Goal: Task Accomplishment & Management: Complete application form

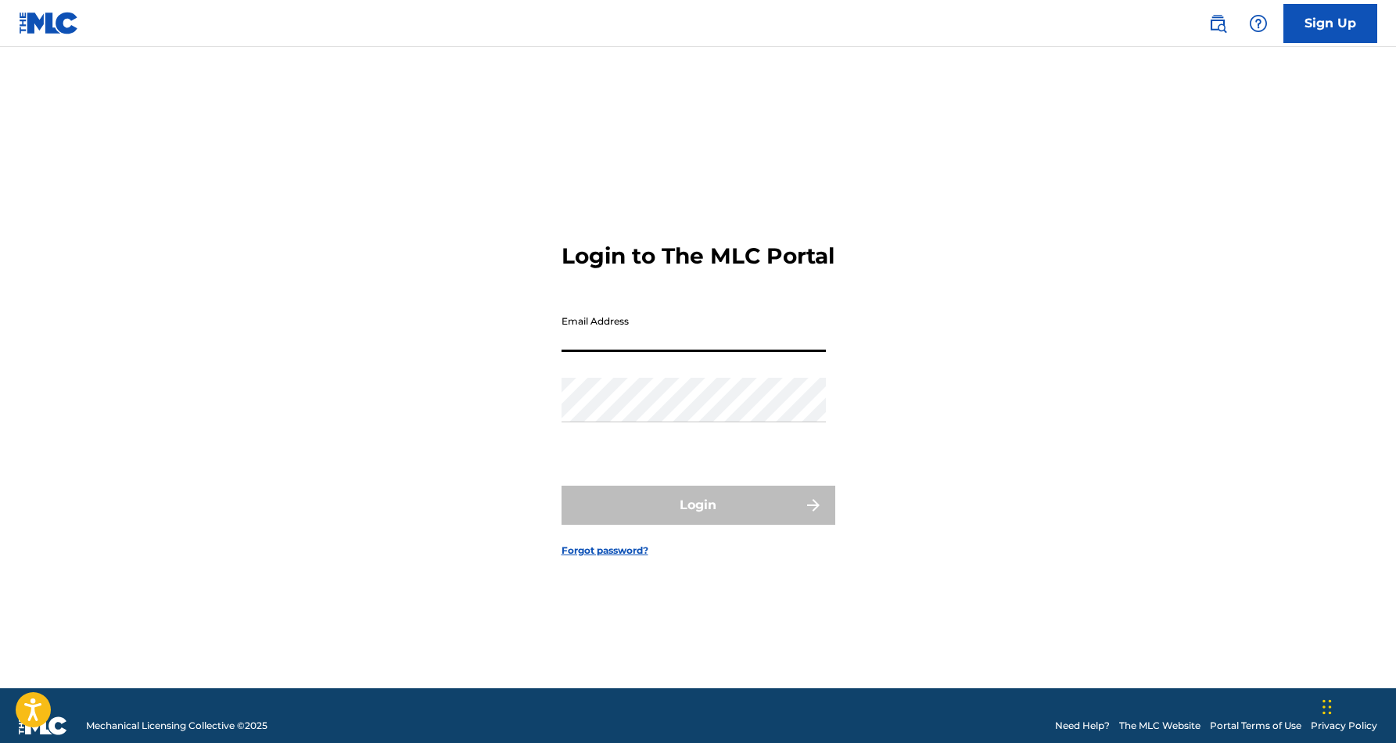
click at [694, 352] on input "Email Address" at bounding box center [694, 329] width 264 height 45
type input "[EMAIL_ADDRESS][DOMAIN_NAME]"
click at [698, 519] on button "Login" at bounding box center [699, 505] width 274 height 39
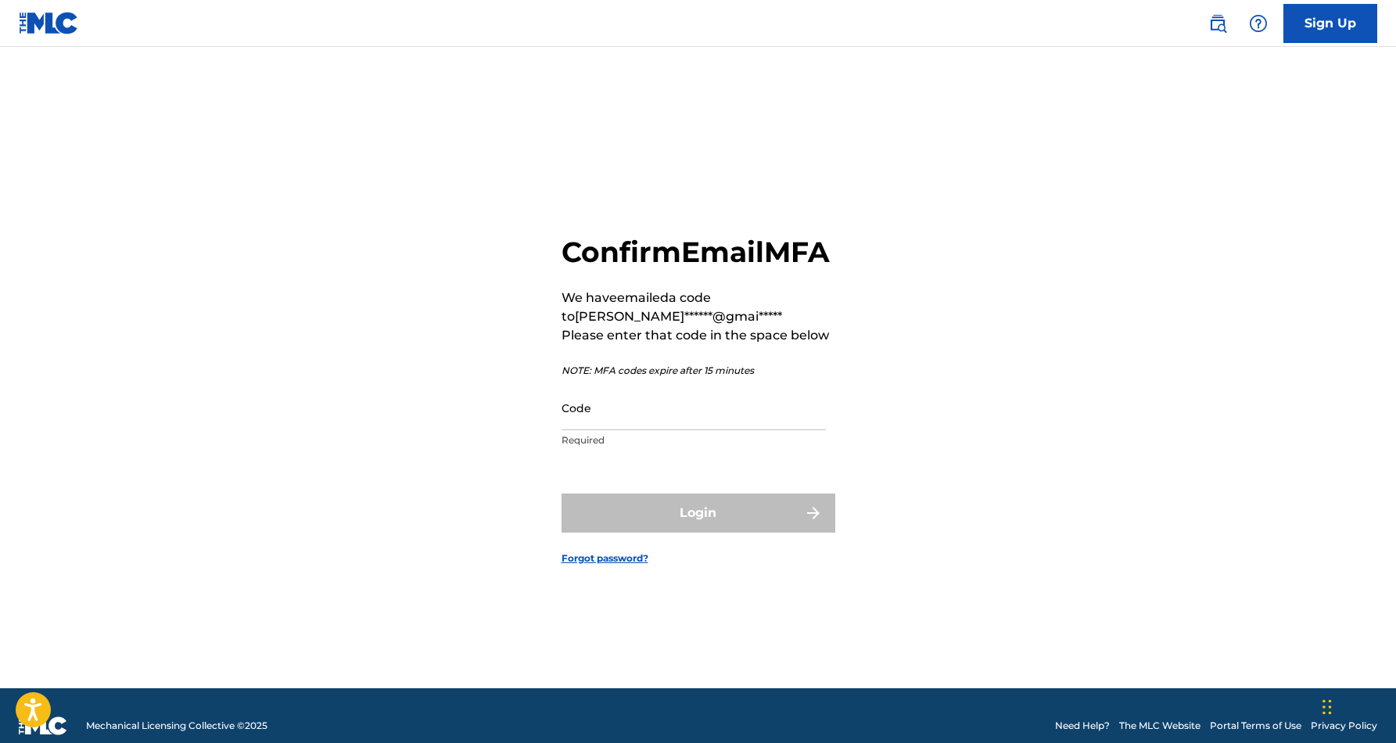
click at [677, 419] on input "Code" at bounding box center [694, 408] width 264 height 45
paste input "935895"
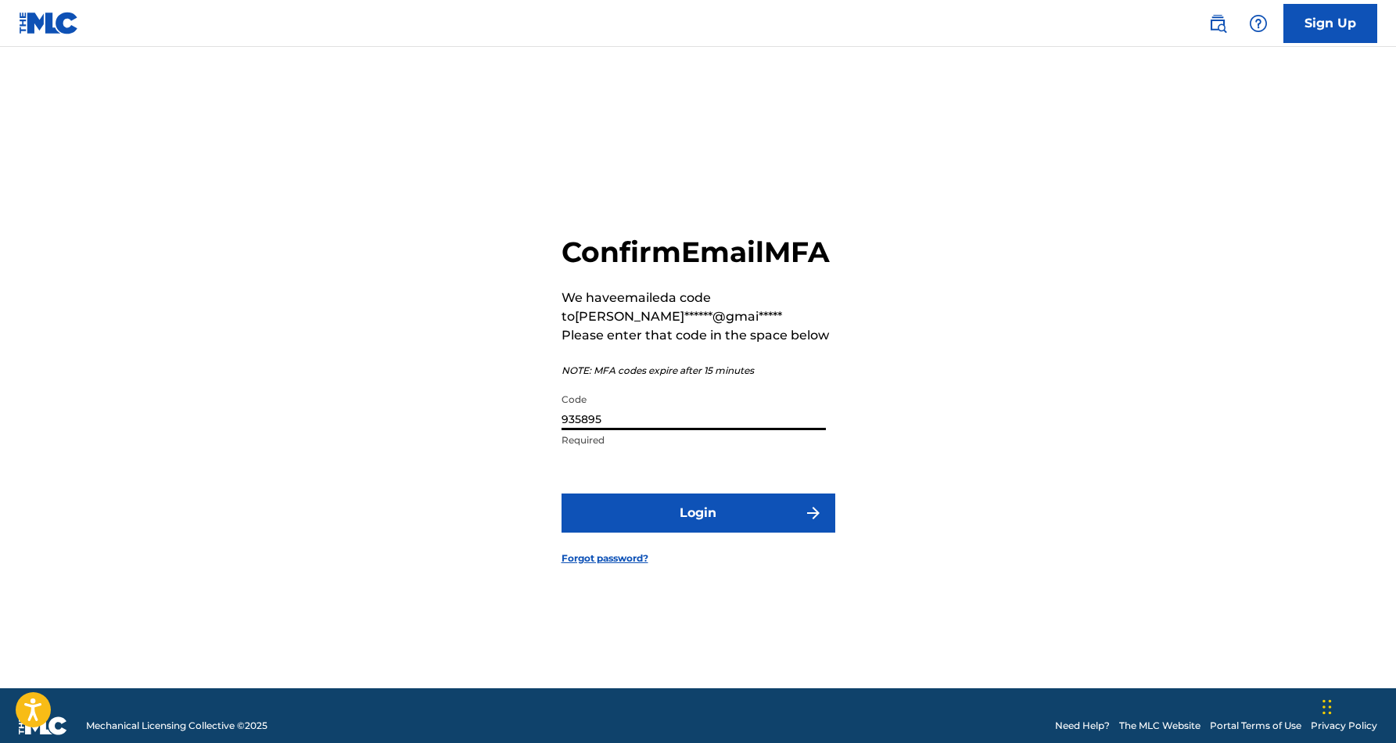
type input "935895"
click at [708, 526] on button "Login" at bounding box center [699, 513] width 274 height 39
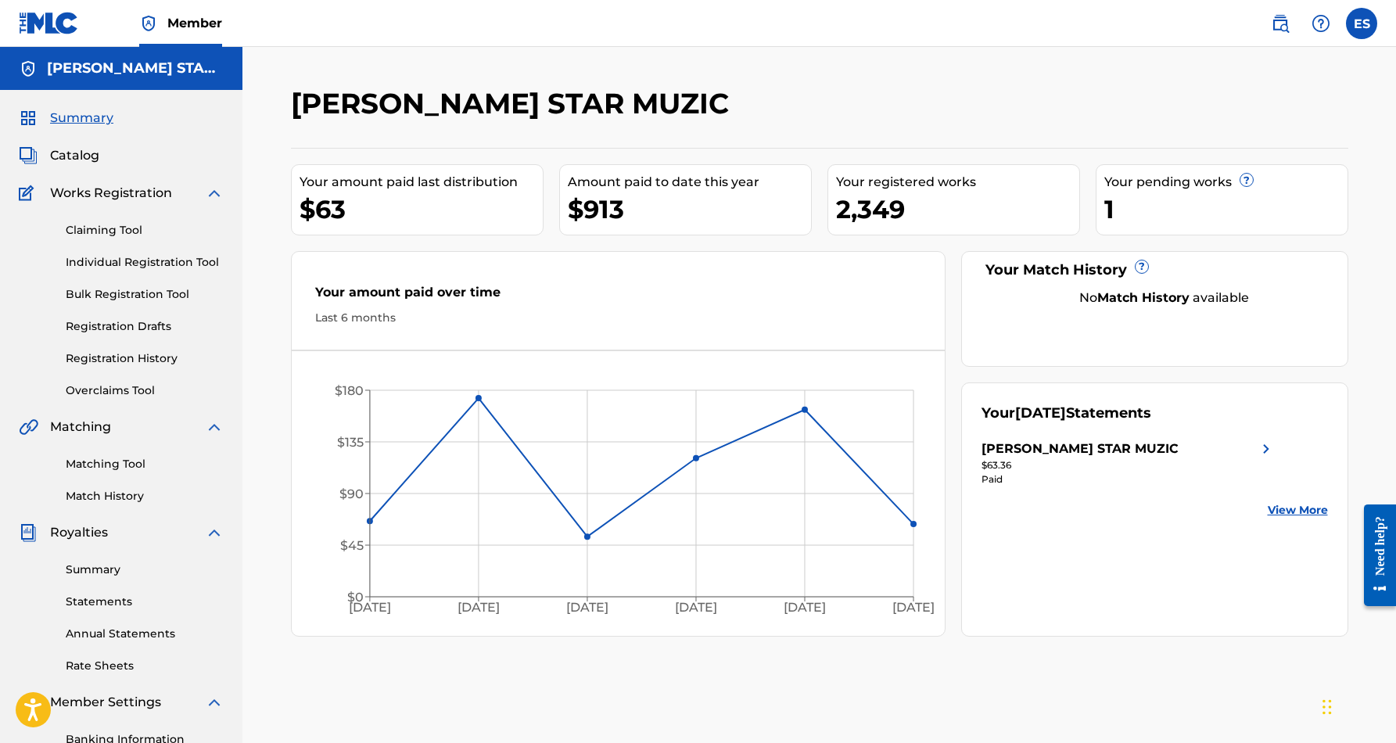
click at [152, 260] on link "Individual Registration Tool" at bounding box center [145, 262] width 158 height 16
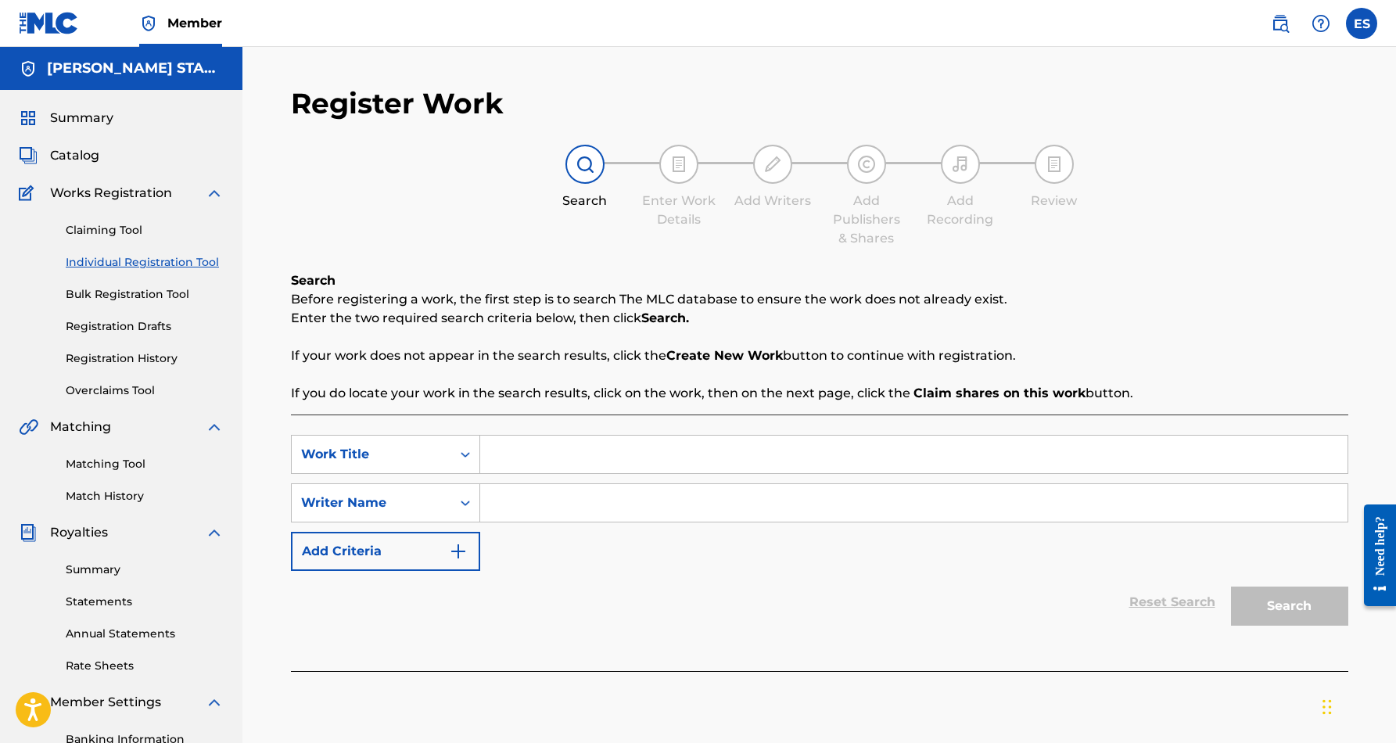
click at [515, 492] on input "Search Form" at bounding box center [914, 503] width 868 height 38
type input "[PERSON_NAME] [PERSON_NAME]"
click at [512, 459] on input "Search Form" at bounding box center [914, 455] width 868 height 38
paste input "Hate Mail"
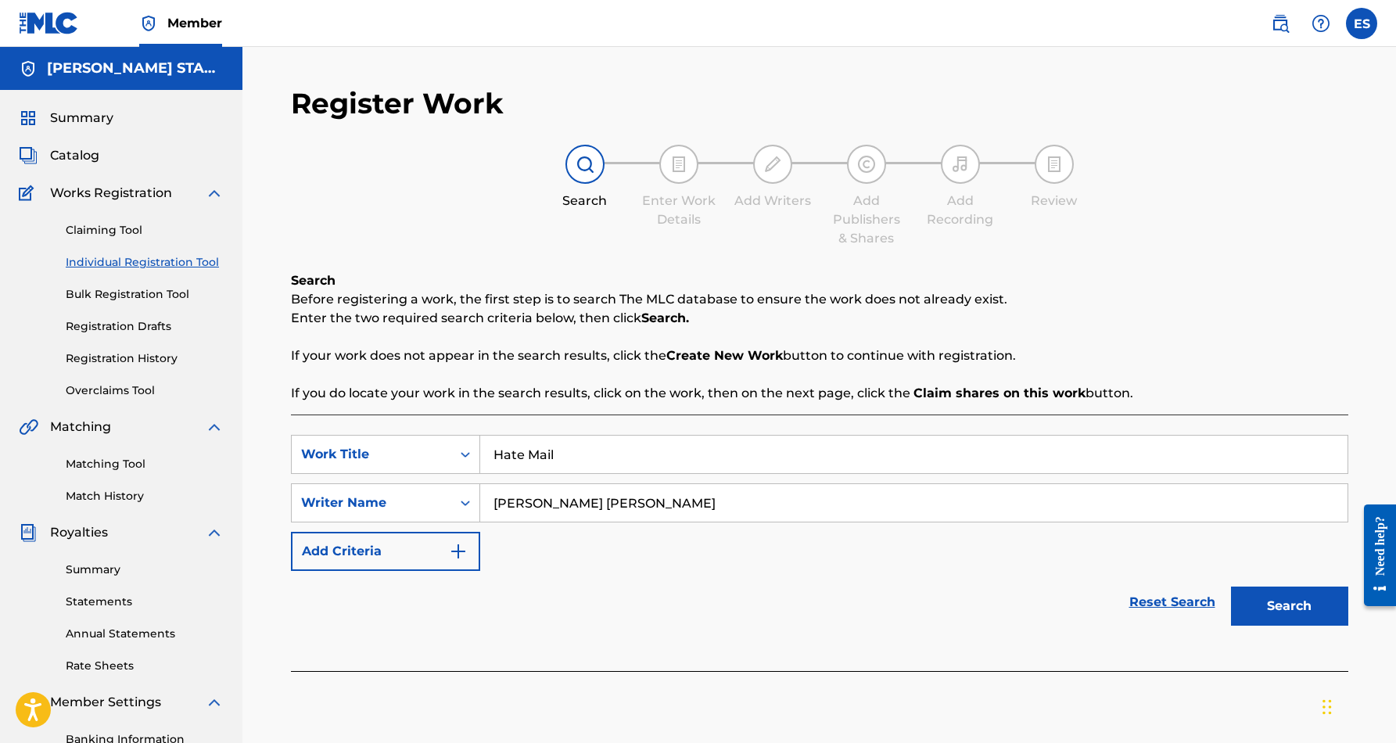
type input "Hate Mail"
click at [849, 540] on div "SearchWithCriteriacf0797bb-1ce1-4714-9740-e55b61764cb0 Work Title Hate Mail Sea…" at bounding box center [820, 503] width 1058 height 136
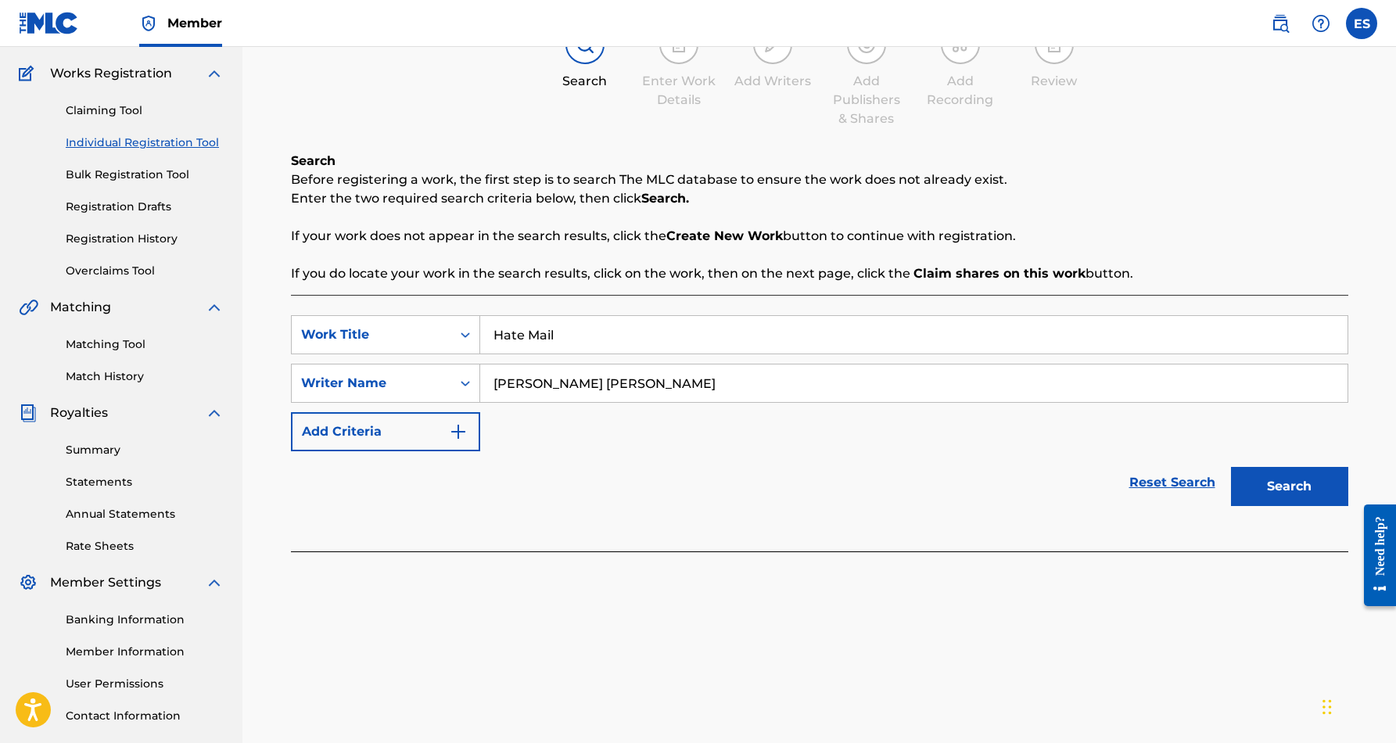
scroll to position [120, 0]
click at [1271, 482] on button "Search" at bounding box center [1289, 485] width 117 height 39
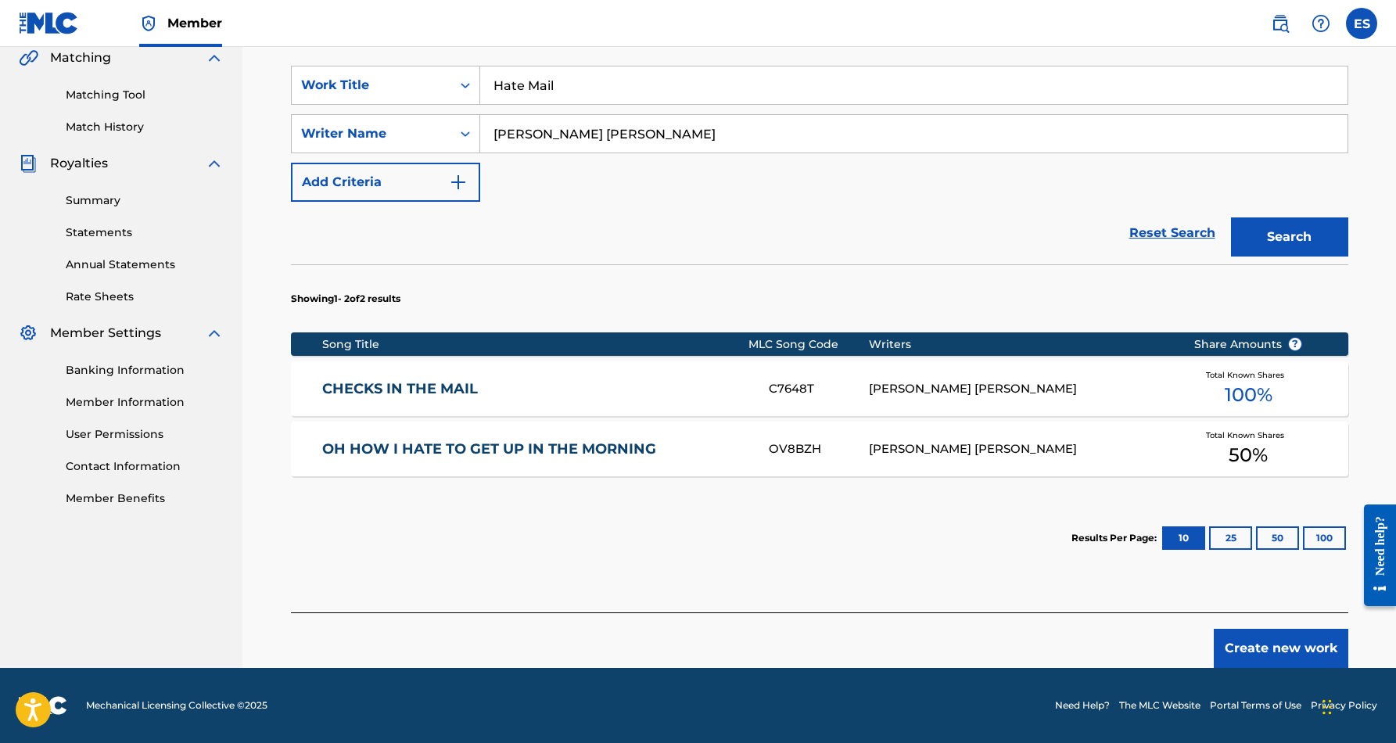
scroll to position [369, 0]
click at [1266, 649] on button "Create new work" at bounding box center [1281, 648] width 135 height 39
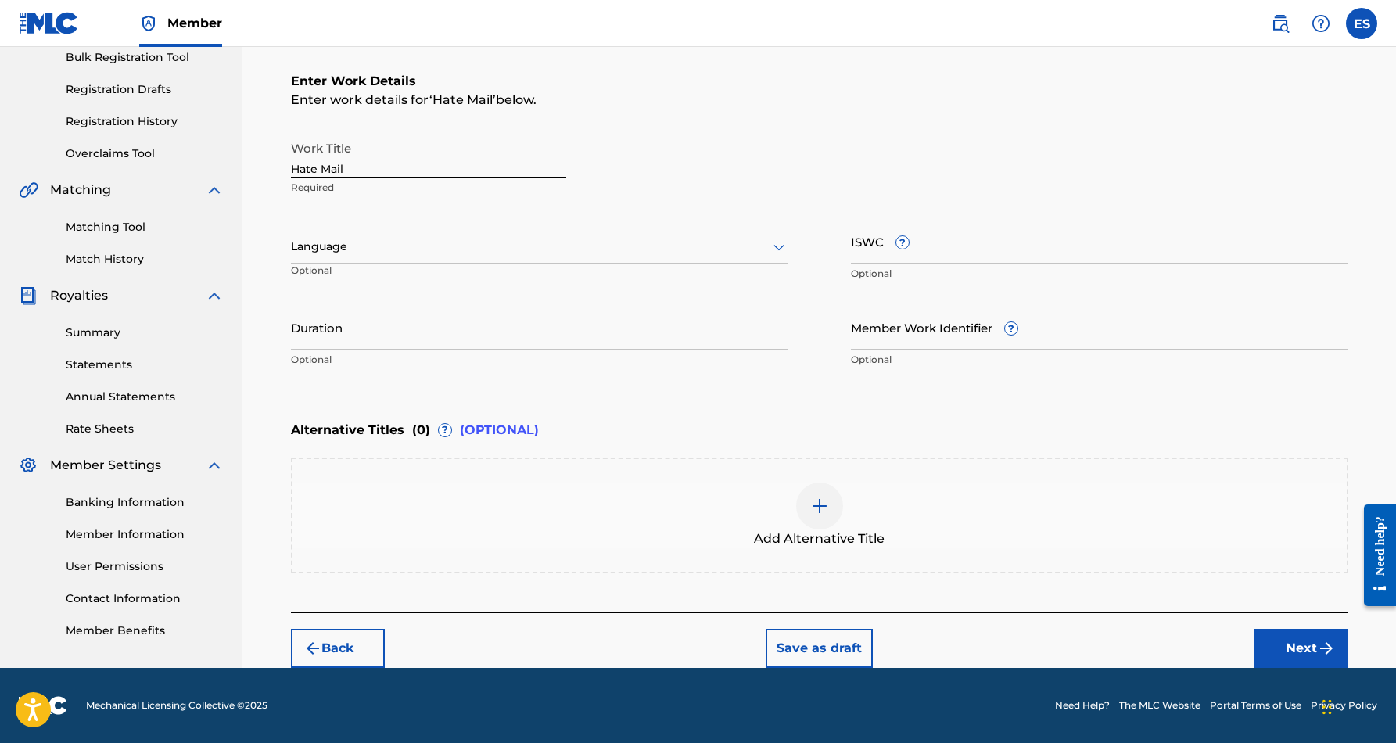
scroll to position [237, 0]
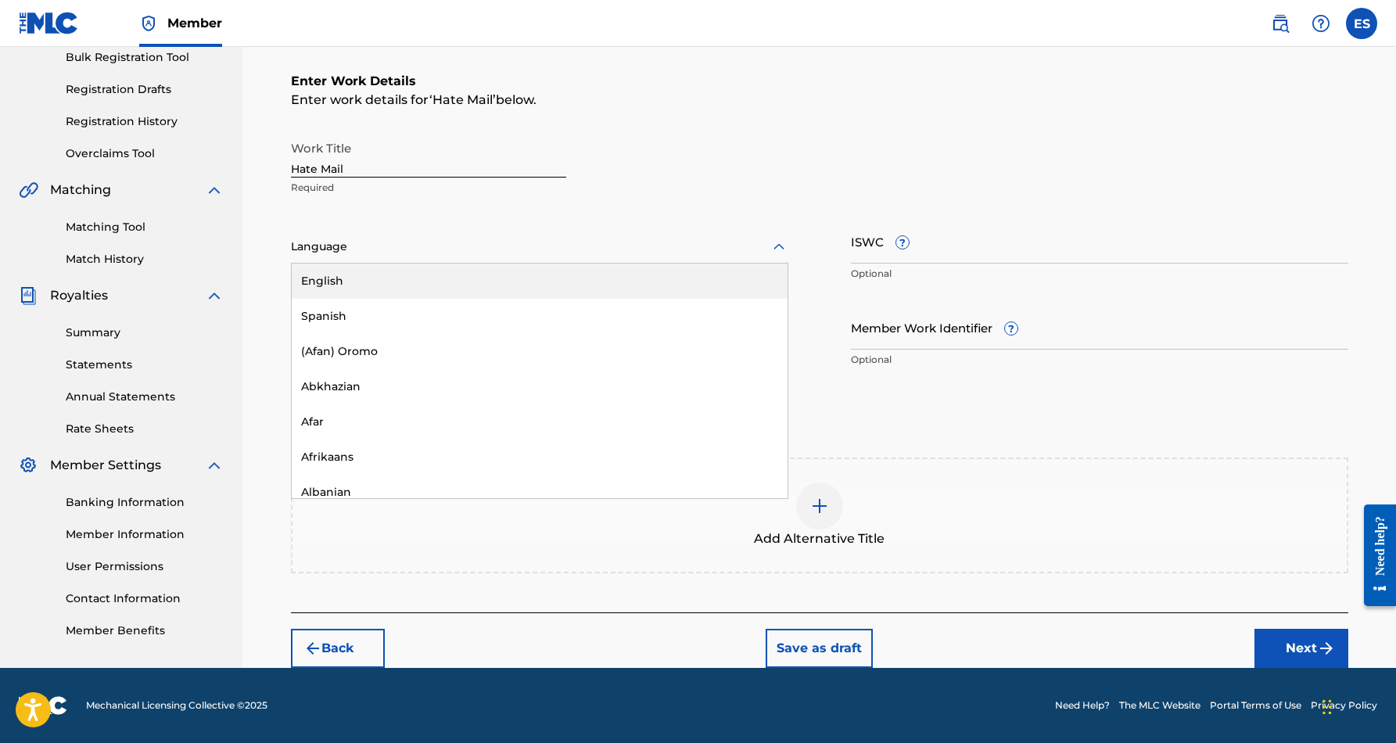
click at [777, 245] on icon at bounding box center [779, 247] width 19 height 19
click at [711, 288] on div "English" at bounding box center [540, 281] width 496 height 35
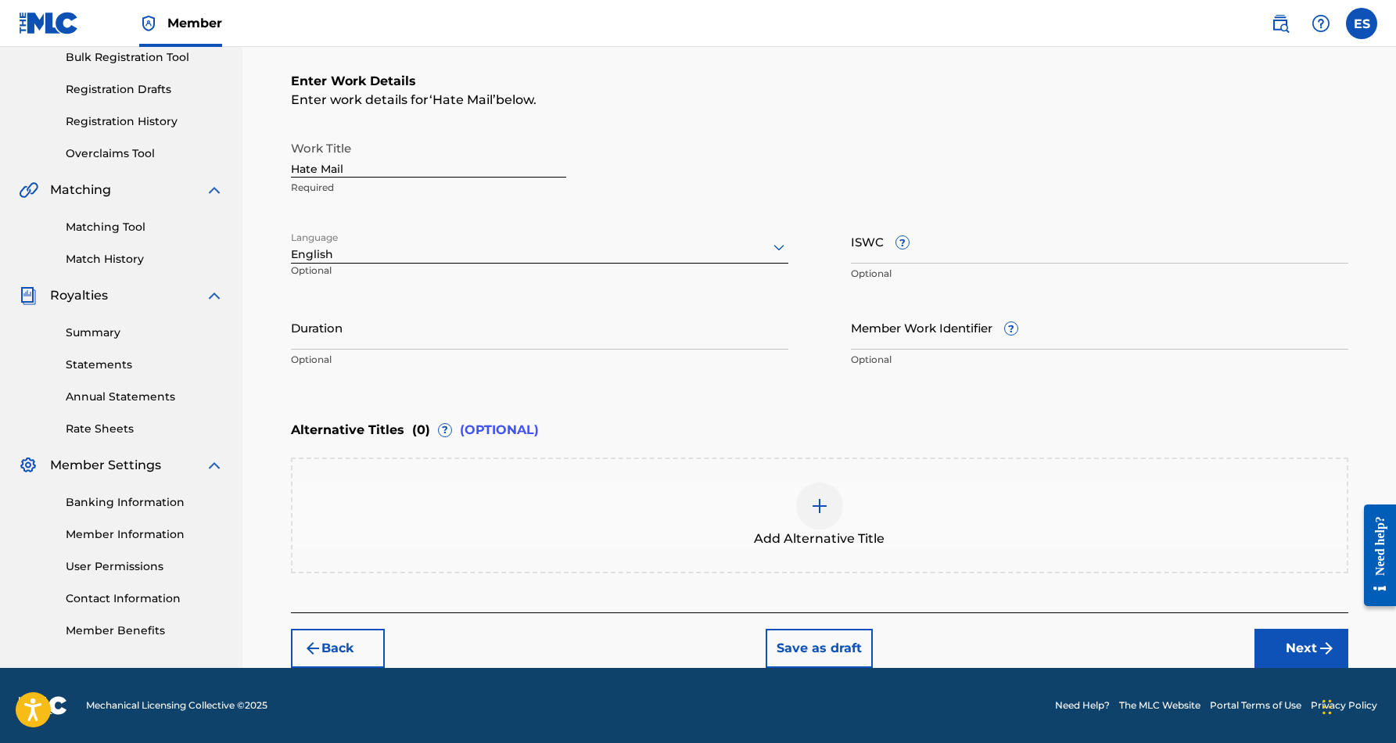
click at [501, 338] on input "Duration" at bounding box center [540, 327] width 498 height 45
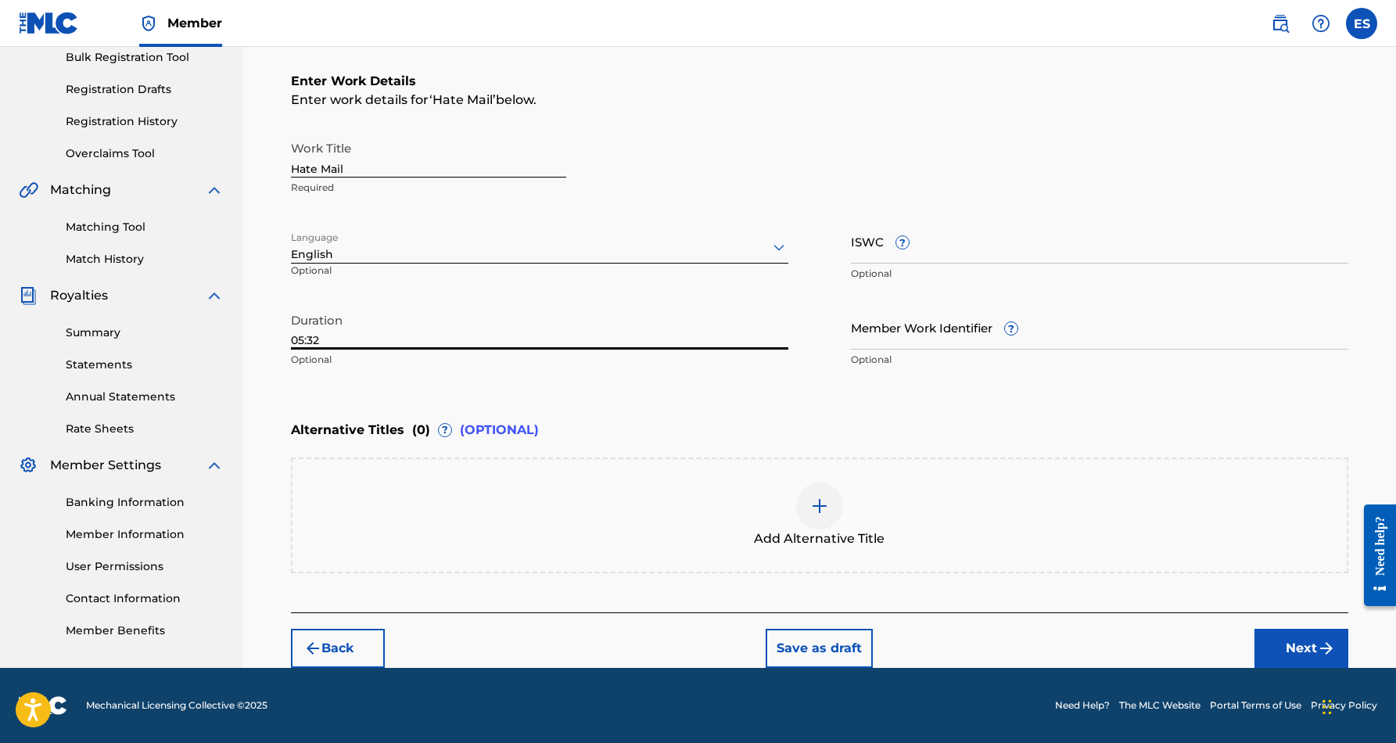
type input "05:32"
click at [1294, 643] on button "Next" at bounding box center [1302, 648] width 94 height 39
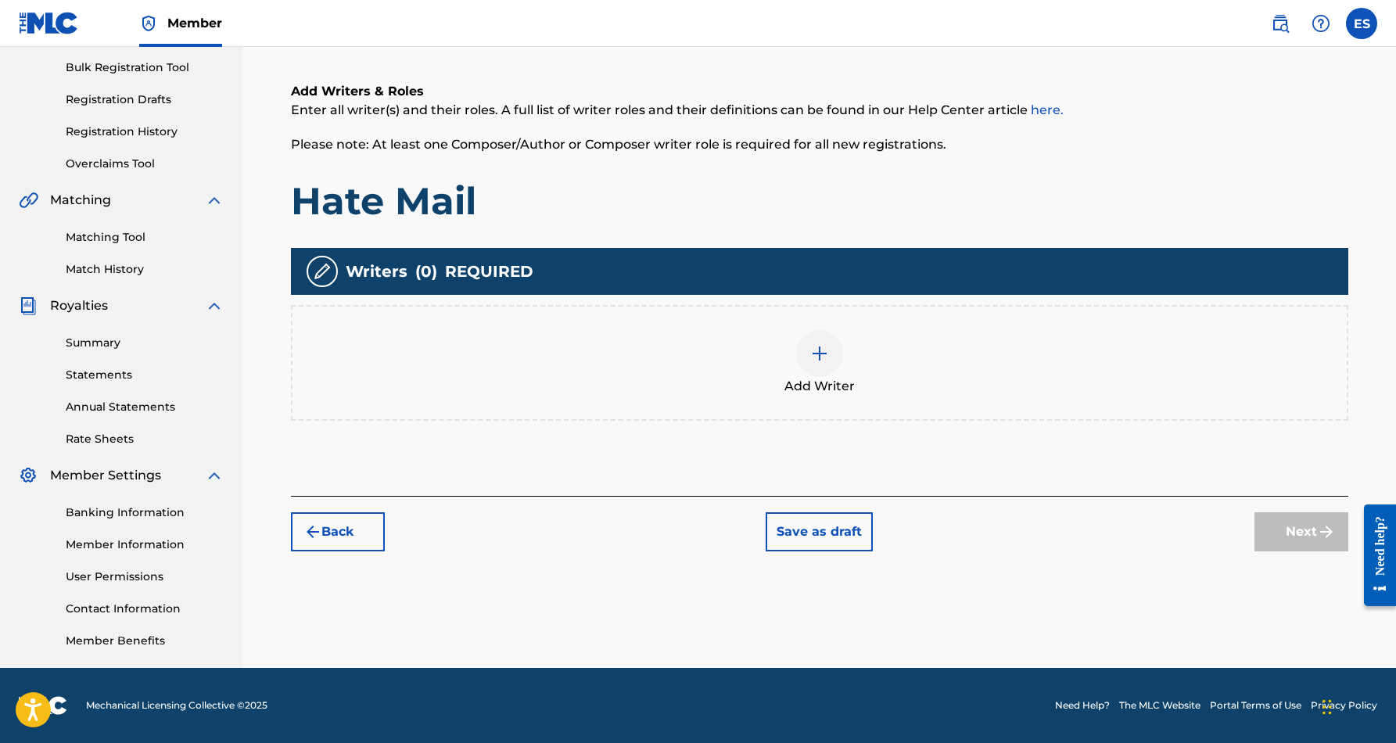
click at [821, 354] on img at bounding box center [819, 353] width 19 height 19
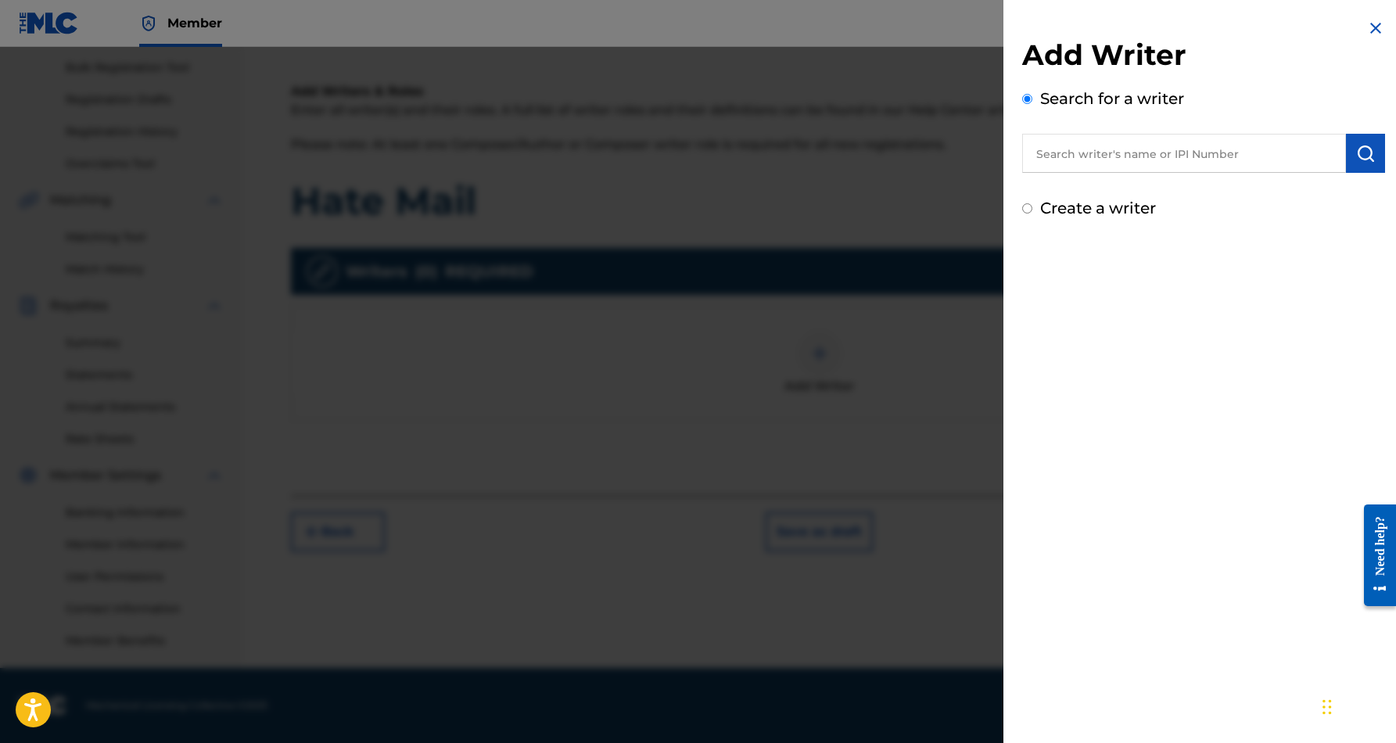
click at [1151, 149] on input "text" at bounding box center [1184, 153] width 324 height 39
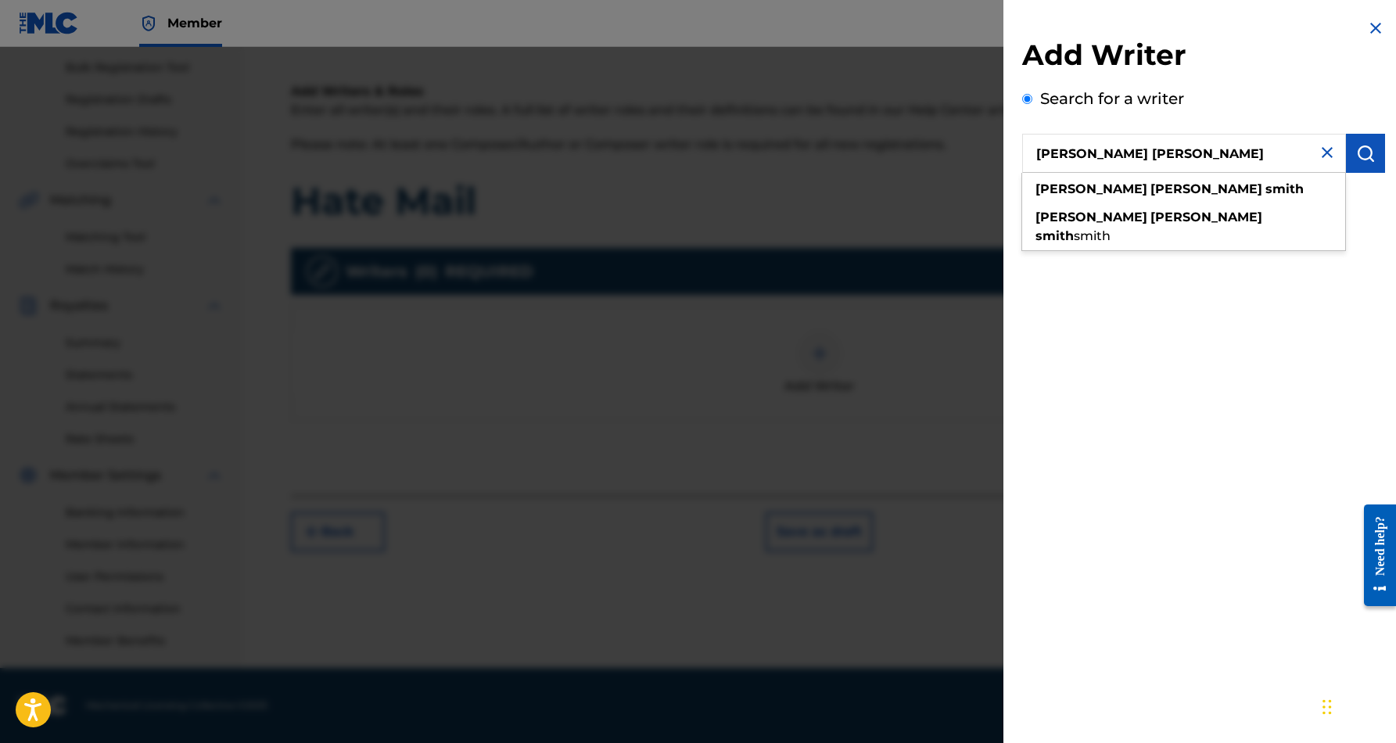
type input "[PERSON_NAME] [PERSON_NAME]"
click at [1356, 148] on img "submit" at bounding box center [1365, 153] width 19 height 19
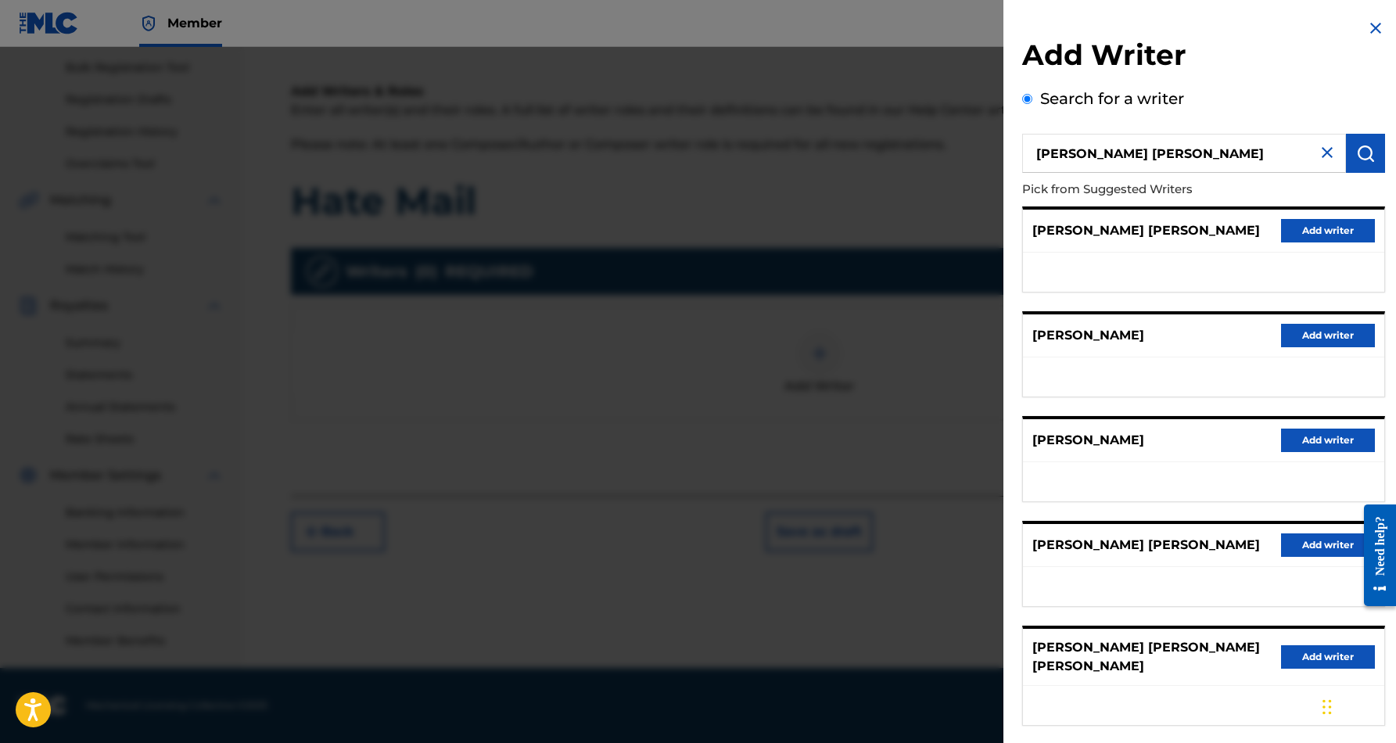
click at [1312, 232] on button "Add writer" at bounding box center [1328, 230] width 94 height 23
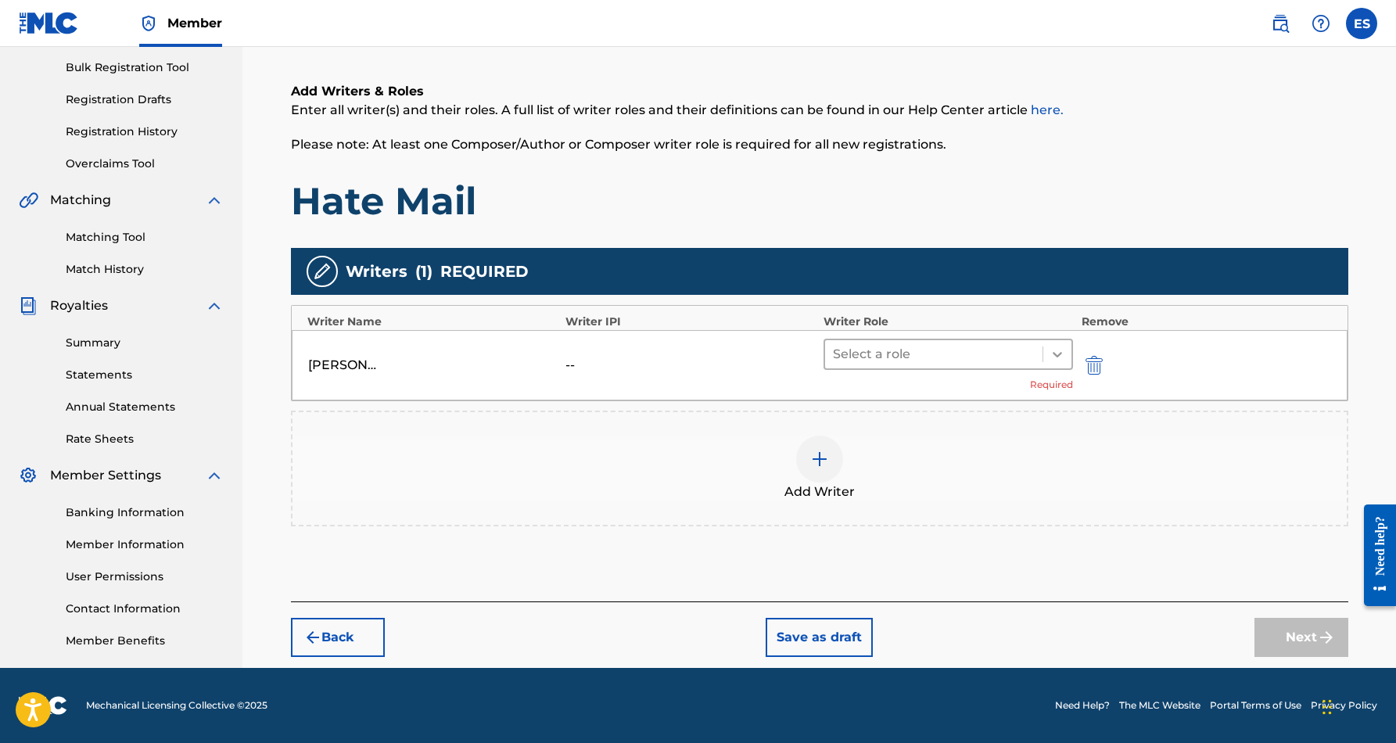
click at [1062, 353] on icon at bounding box center [1057, 354] width 9 height 5
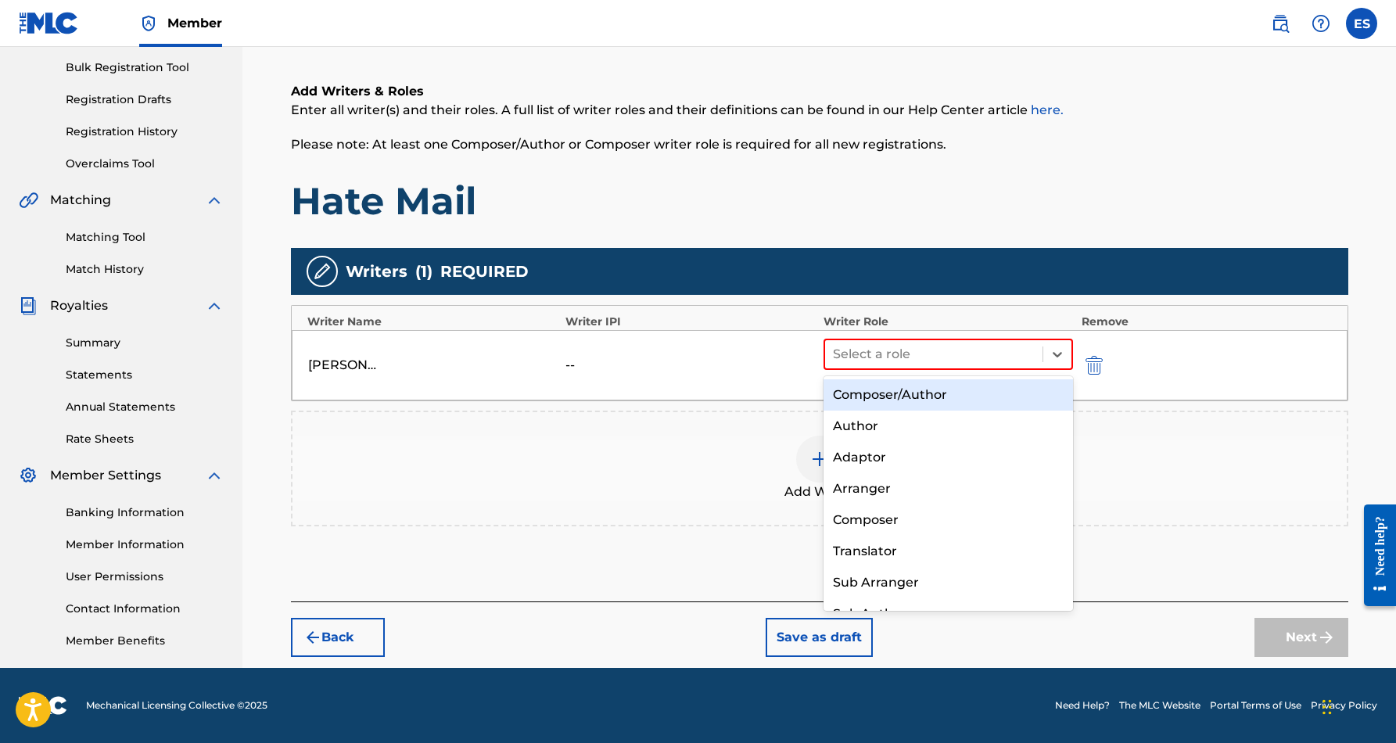
click at [995, 391] on div "Composer/Author" at bounding box center [949, 394] width 250 height 31
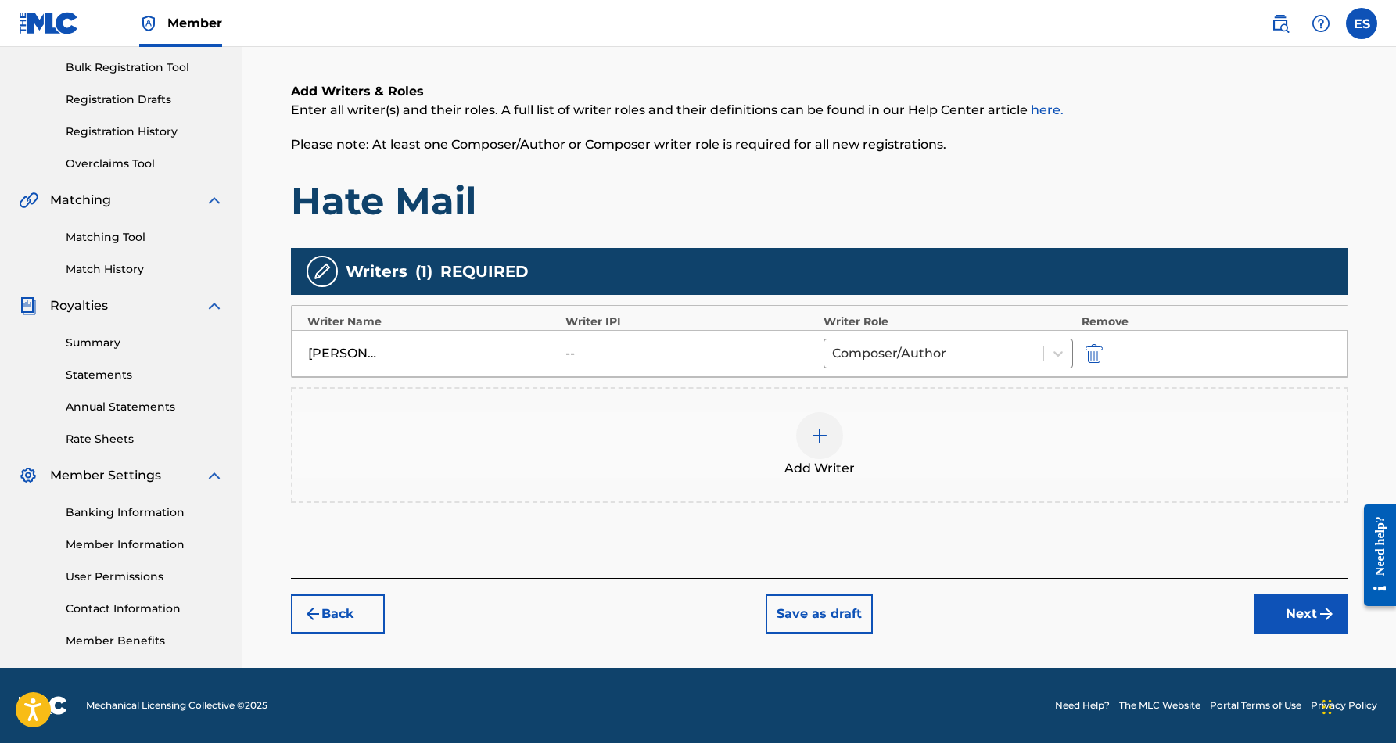
click at [811, 440] on img at bounding box center [819, 435] width 19 height 19
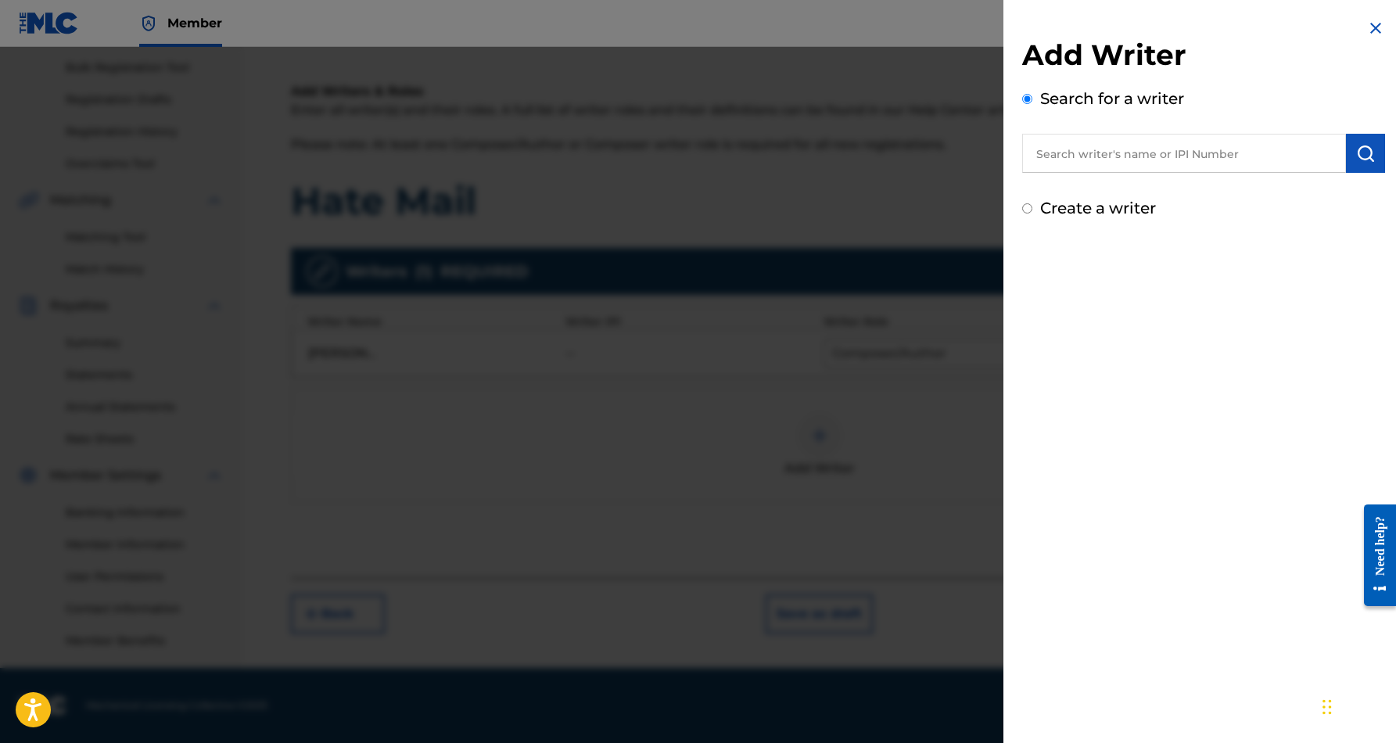
click at [1163, 147] on input "text" at bounding box center [1184, 153] width 324 height 39
click at [1025, 210] on input "Create a writer" at bounding box center [1027, 208] width 10 height 10
radio input "false"
radio input "true"
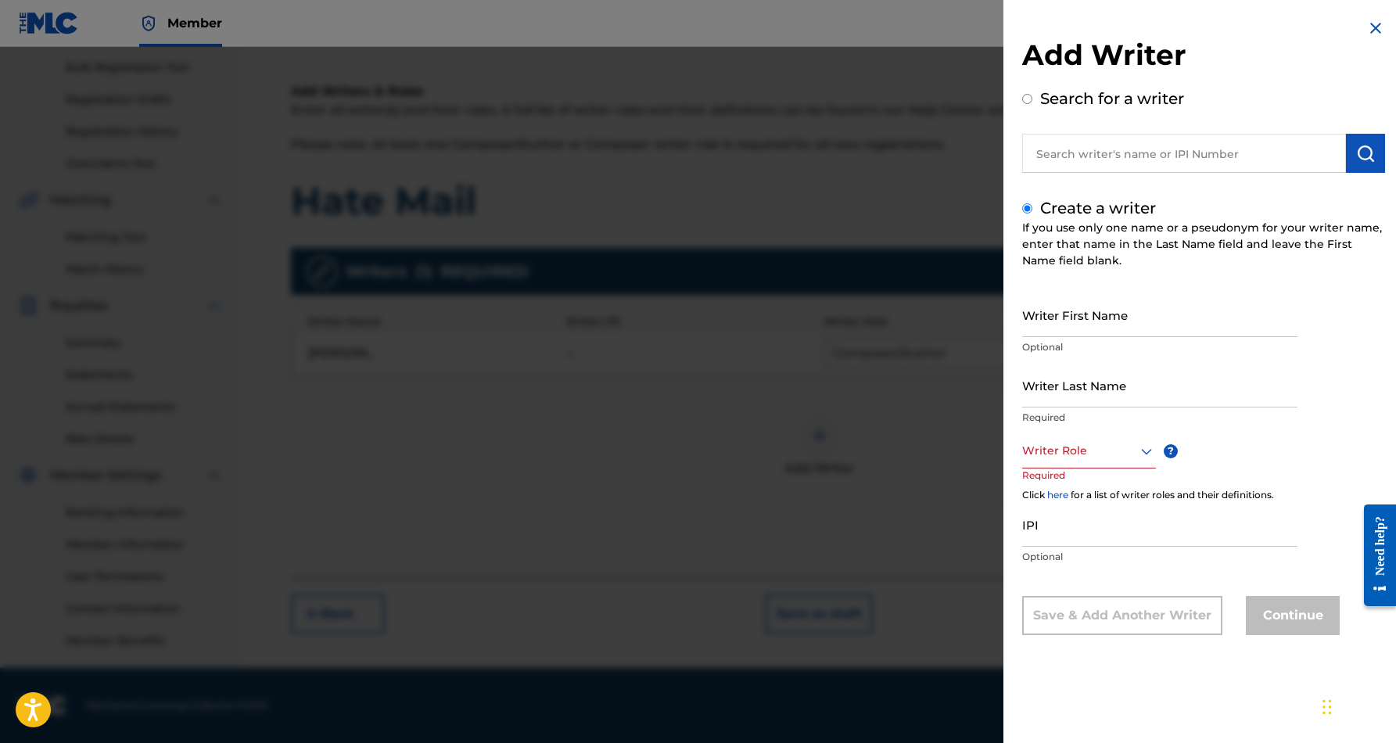
click at [1133, 316] on input "Writer First Name" at bounding box center [1159, 315] width 275 height 45
paste input "[PERSON_NAME]"
type input "[PERSON_NAME]"
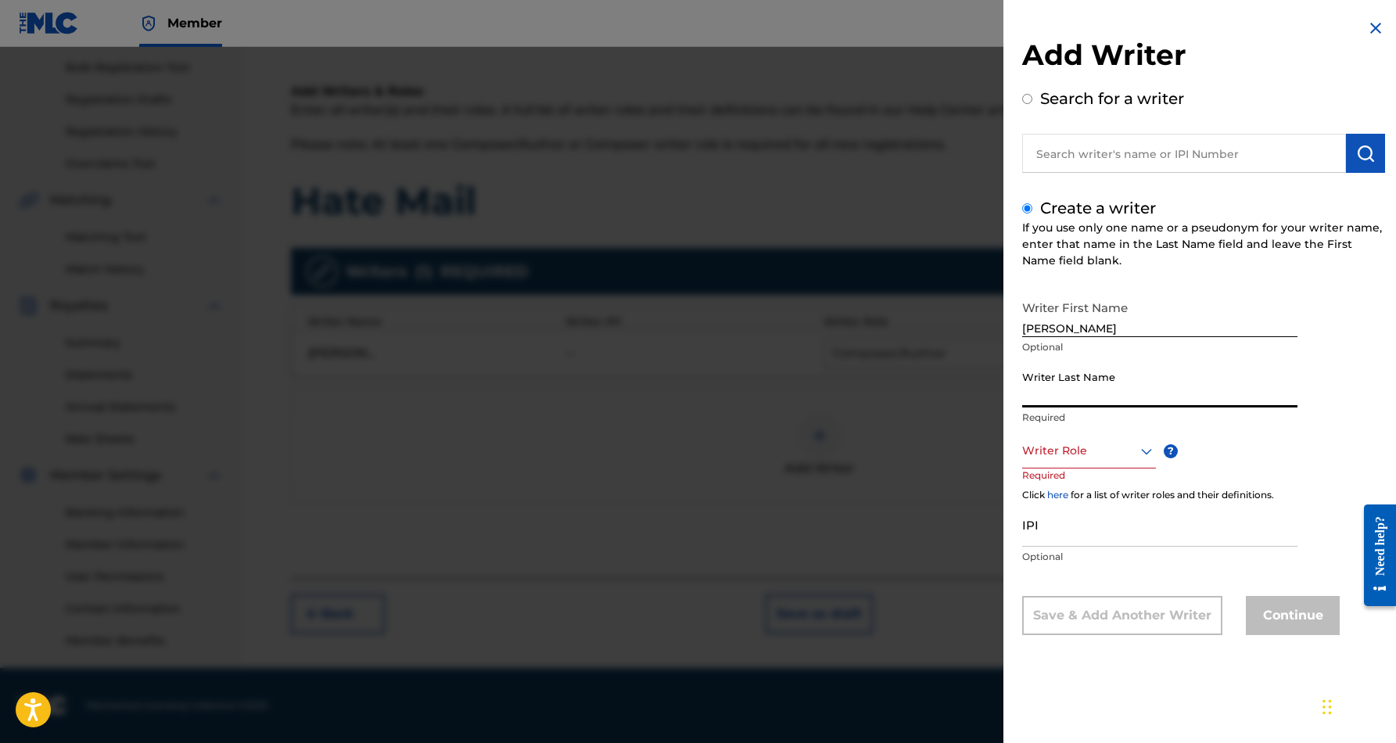
click at [1108, 383] on input "Writer Last Name" at bounding box center [1159, 385] width 275 height 45
paste input "[PERSON_NAME]"
type input "[PERSON_NAME]"
click at [1080, 330] on input "[PERSON_NAME]" at bounding box center [1159, 315] width 275 height 45
click at [1123, 332] on input "[PERSON_NAME]" at bounding box center [1159, 315] width 275 height 45
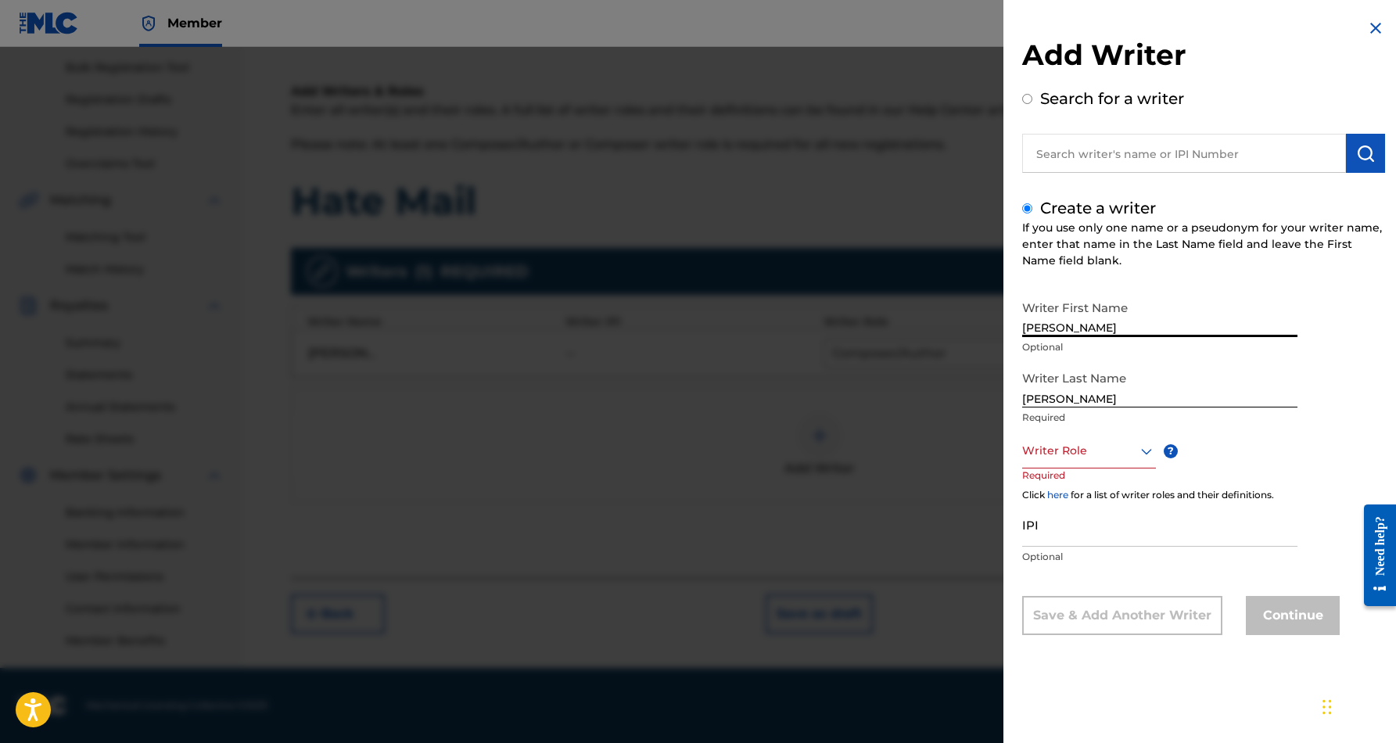
type input "[PERSON_NAME]"
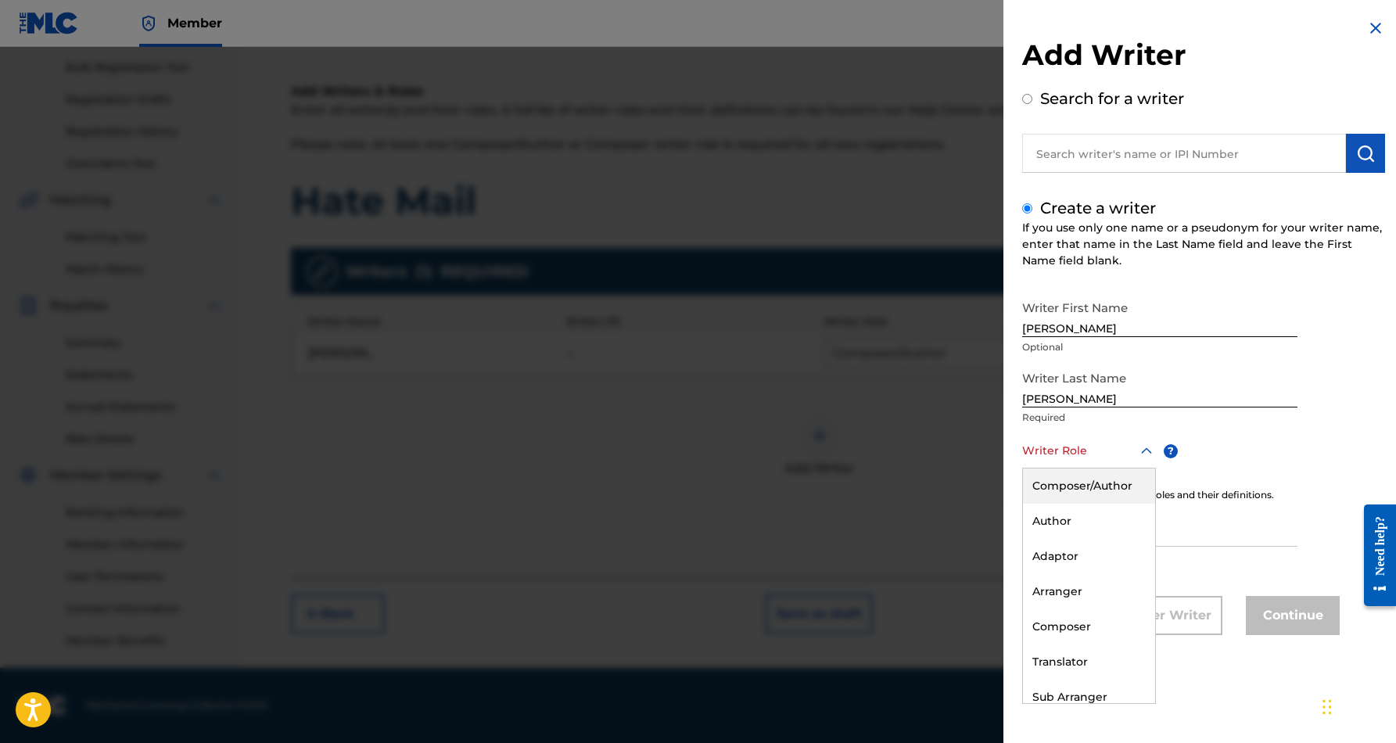
click at [1141, 451] on icon at bounding box center [1146, 451] width 19 height 19
click at [1099, 527] on div "Author" at bounding box center [1089, 521] width 132 height 35
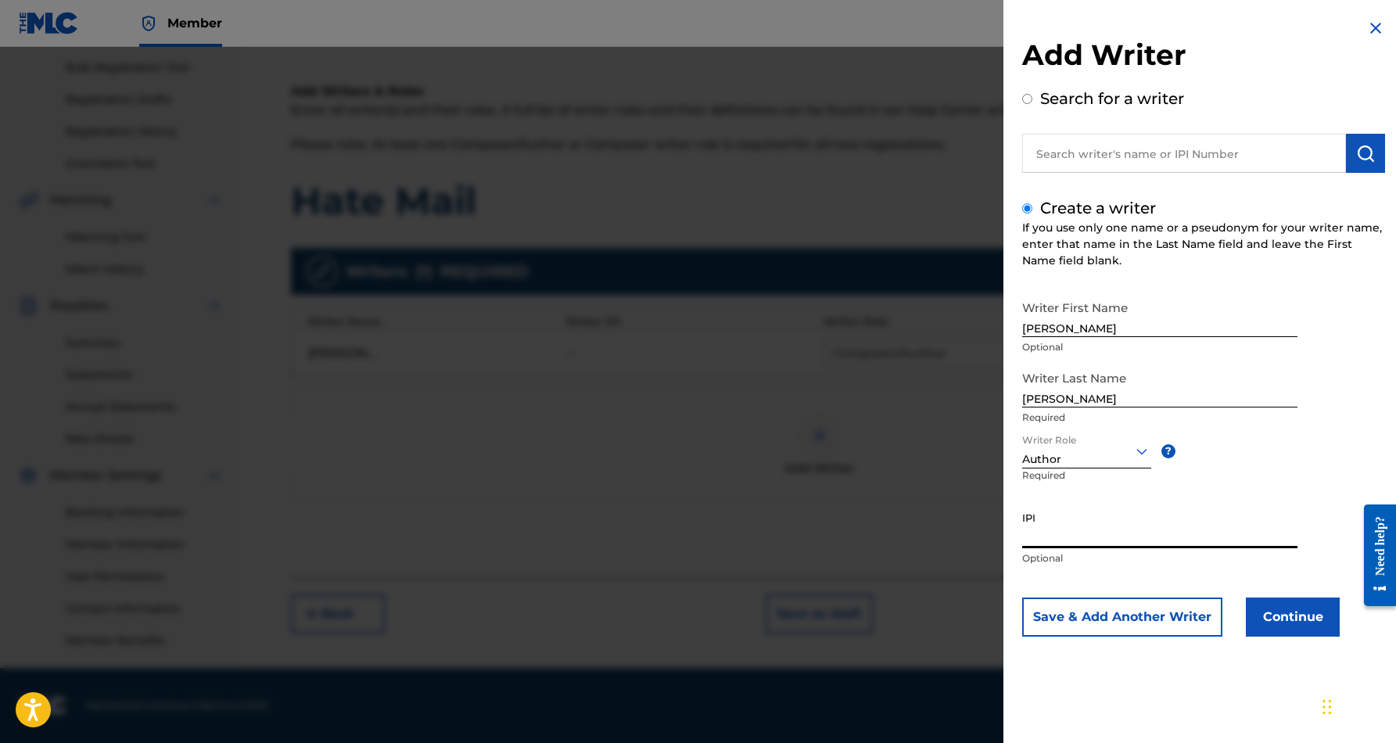
click at [1079, 531] on input "IPI" at bounding box center [1159, 526] width 275 height 45
paste input "437957217"
type input "437957217"
click at [1256, 563] on p "Optional" at bounding box center [1159, 558] width 275 height 14
click at [1293, 616] on button "Continue" at bounding box center [1293, 617] width 94 height 39
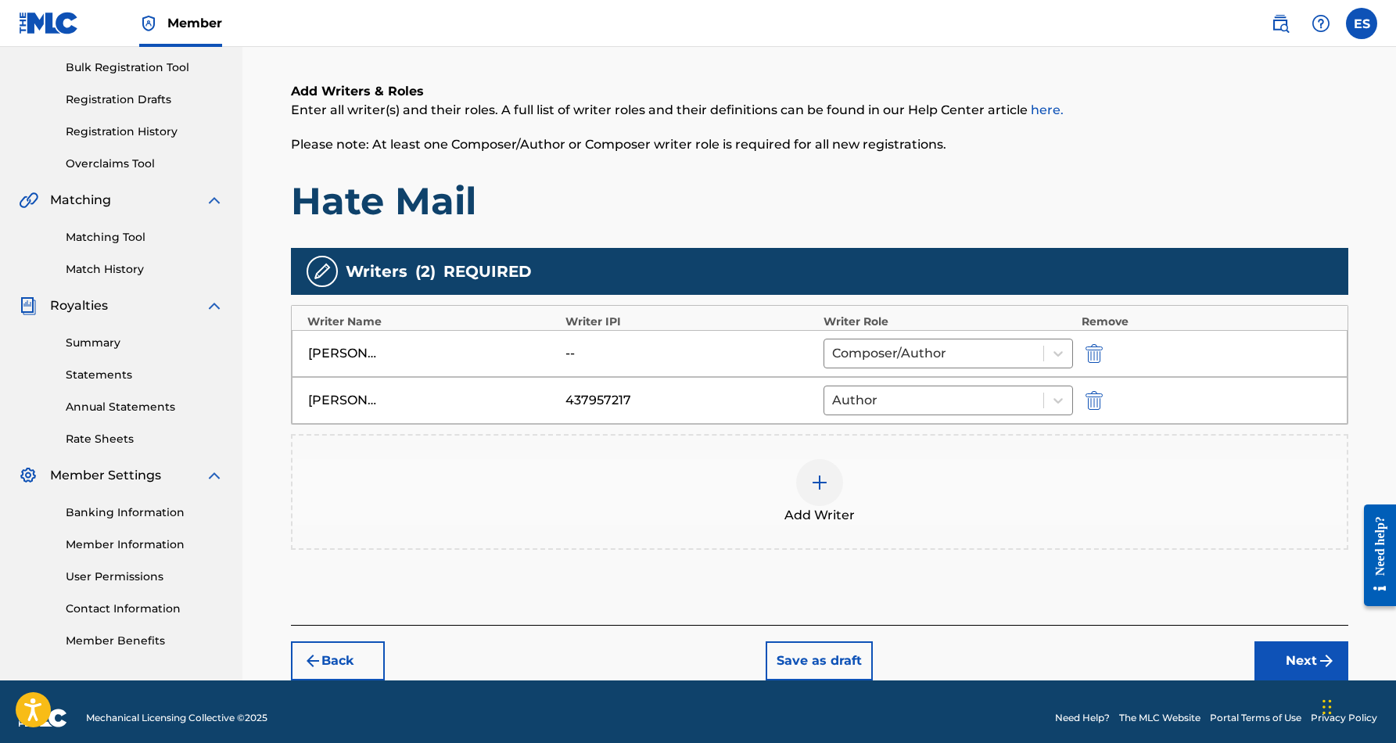
click at [1292, 648] on button "Next" at bounding box center [1302, 660] width 94 height 39
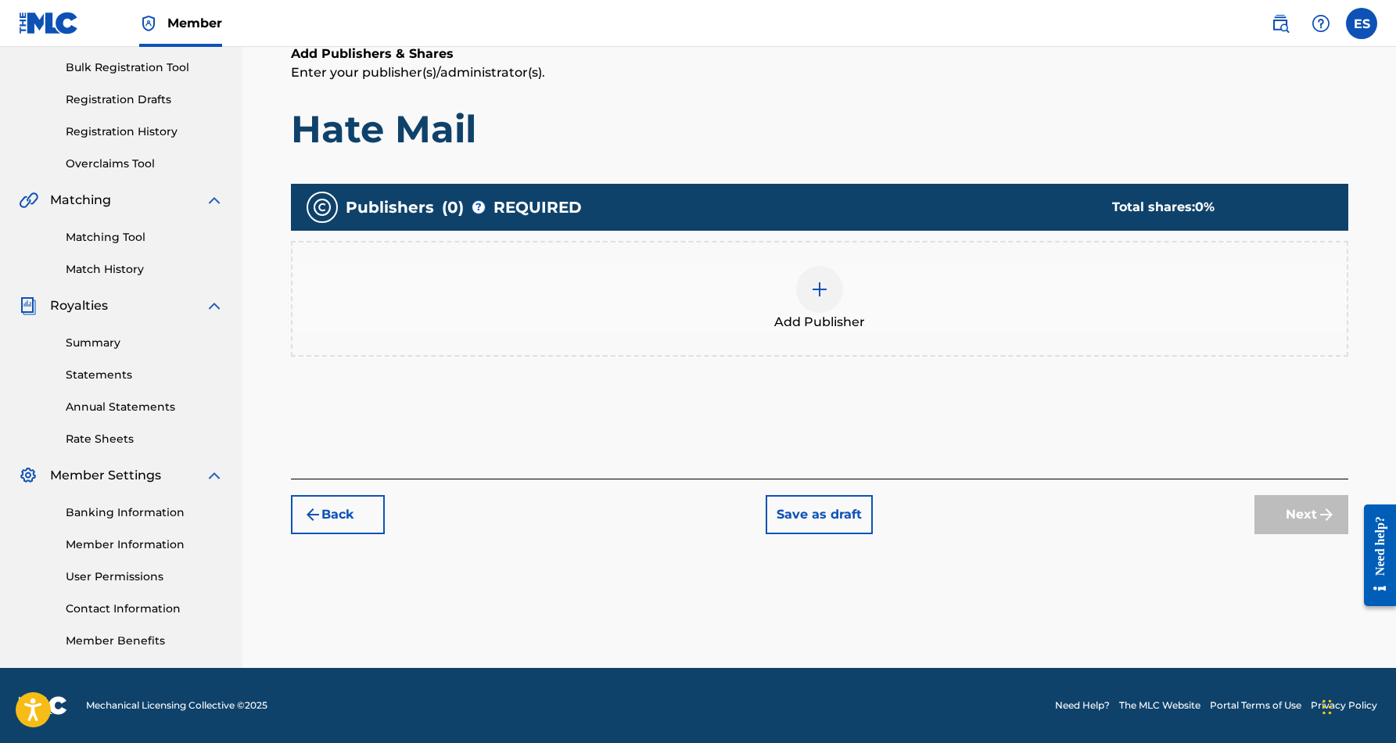
scroll to position [70, 0]
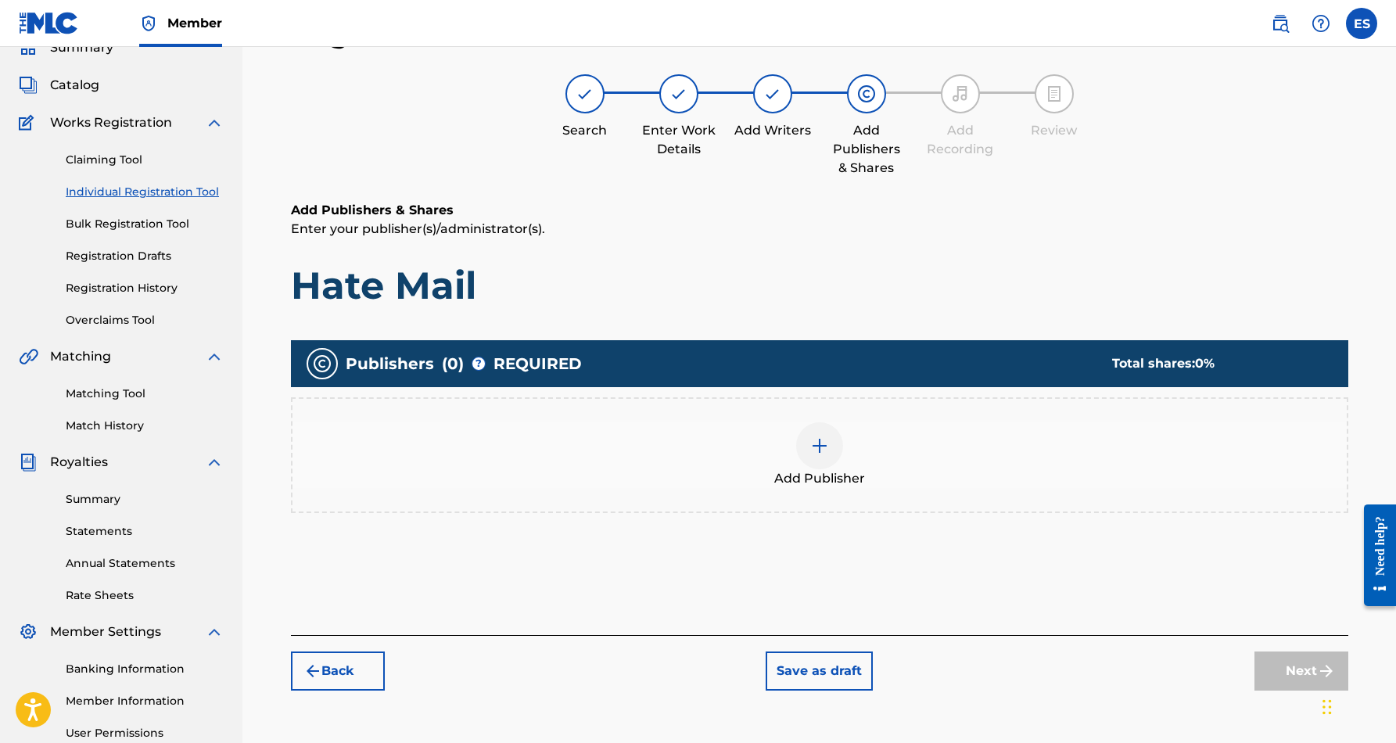
click at [829, 444] on div at bounding box center [819, 445] width 47 height 47
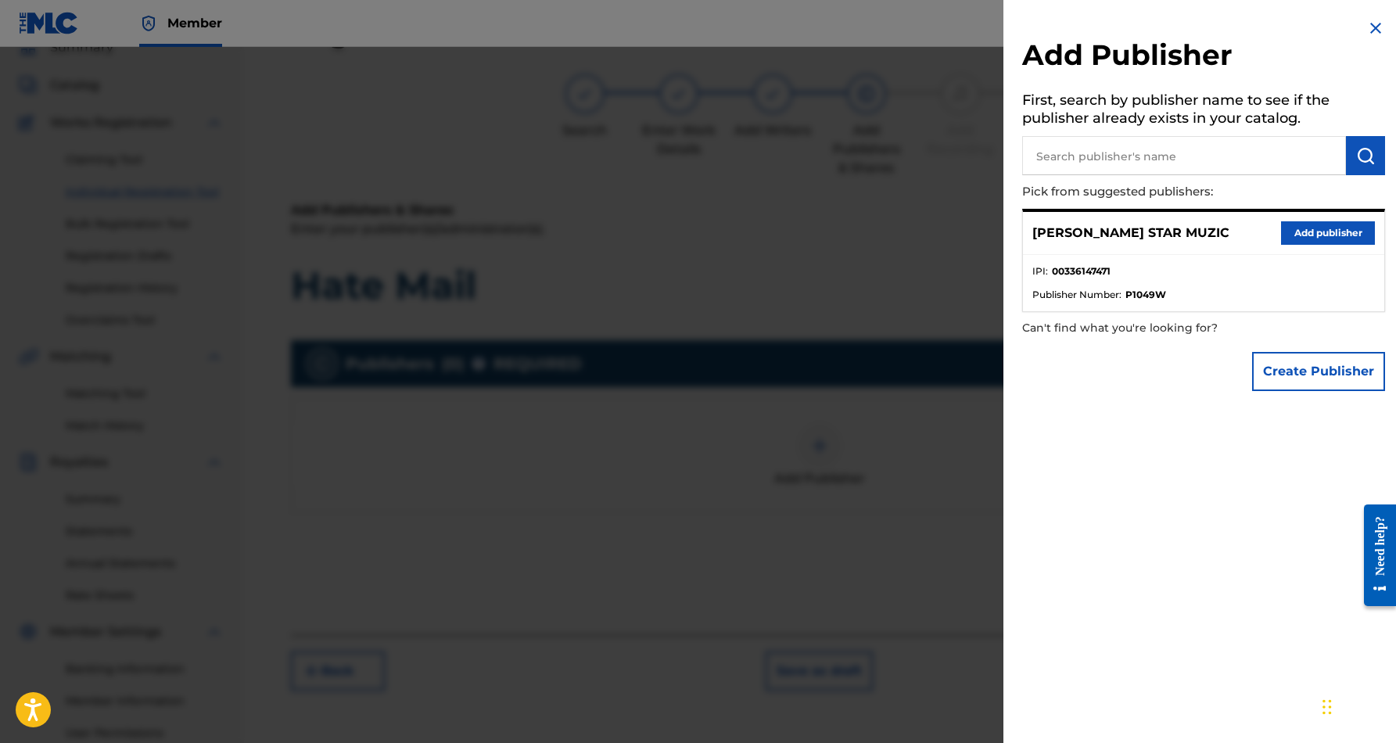
click at [1310, 230] on button "Add publisher" at bounding box center [1328, 232] width 94 height 23
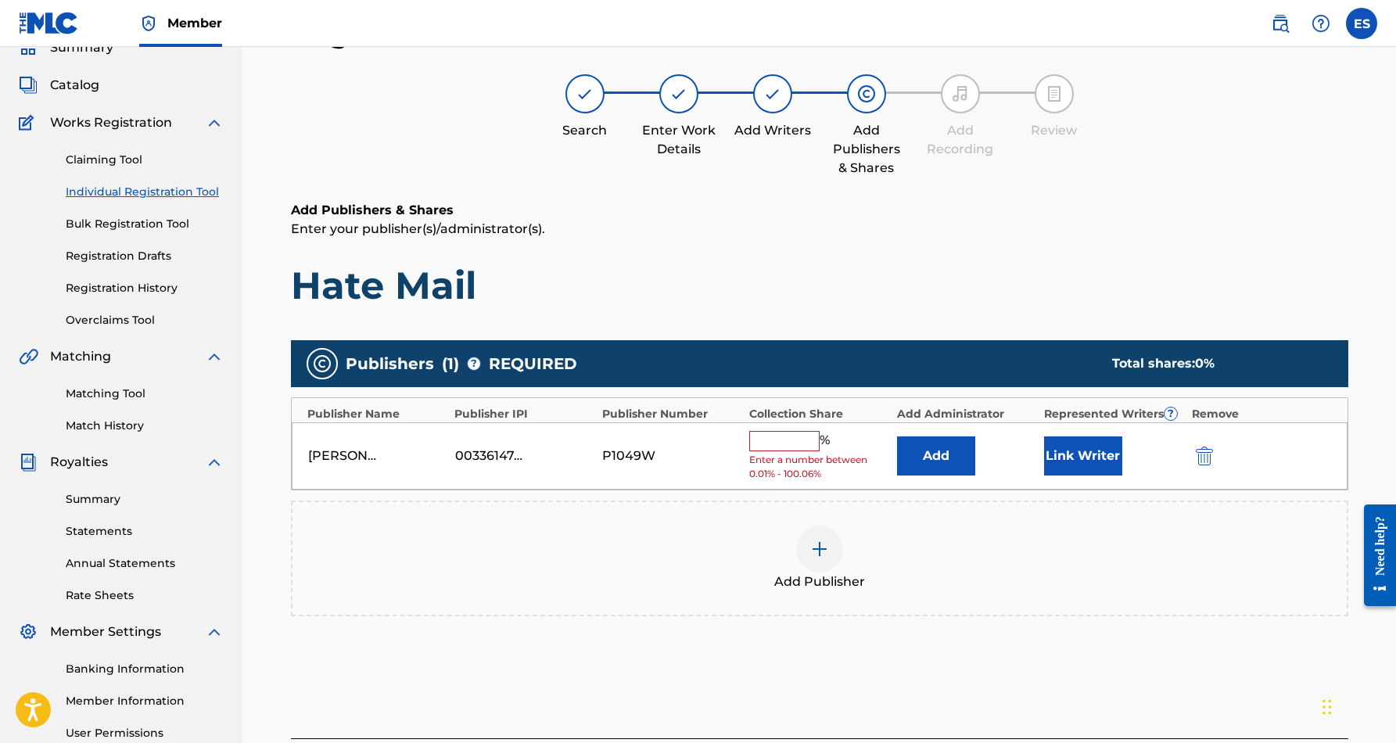
click at [789, 437] on input "text" at bounding box center [784, 441] width 70 height 20
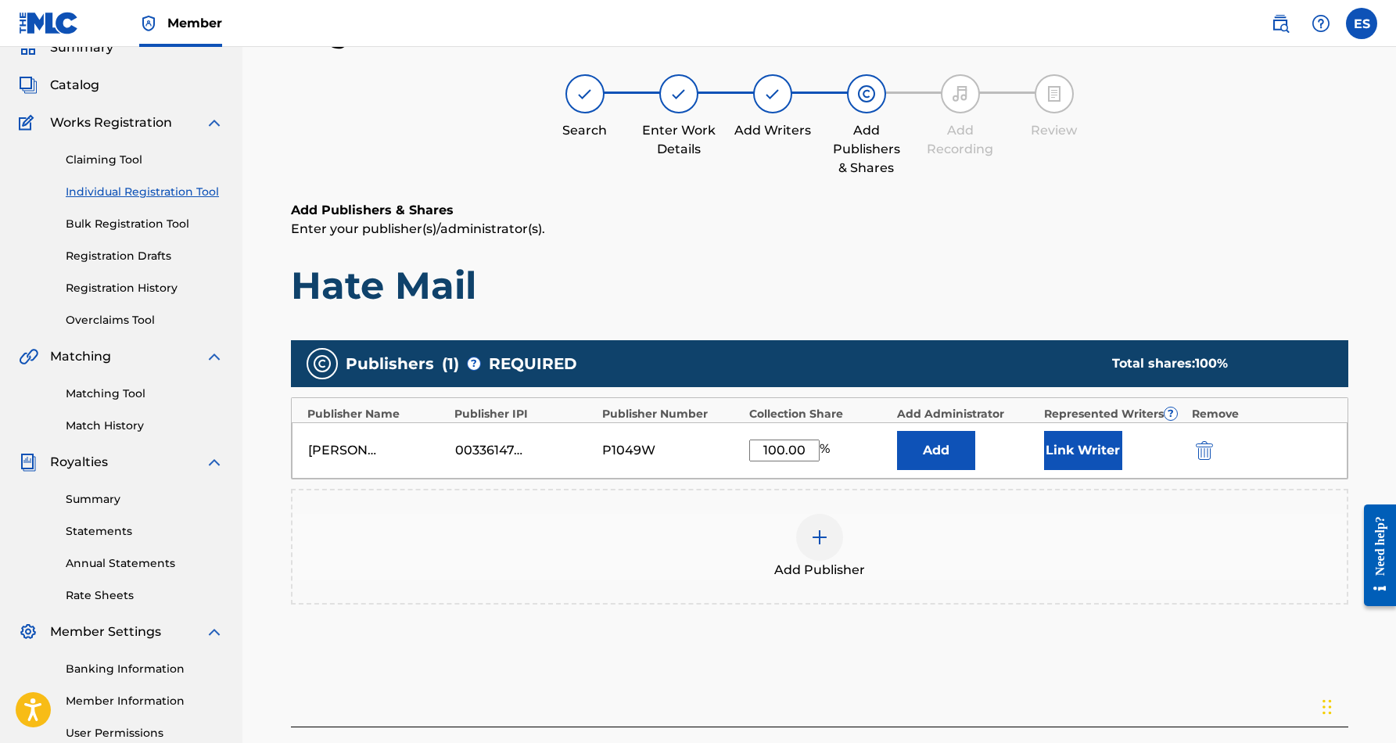
type input "100.00"
click at [847, 242] on div "Add Publishers & Shares Enter your publisher(s)/administrator(s). Hate Mail" at bounding box center [820, 255] width 1058 height 108
click at [1083, 450] on button "Link Writer" at bounding box center [1083, 450] width 78 height 39
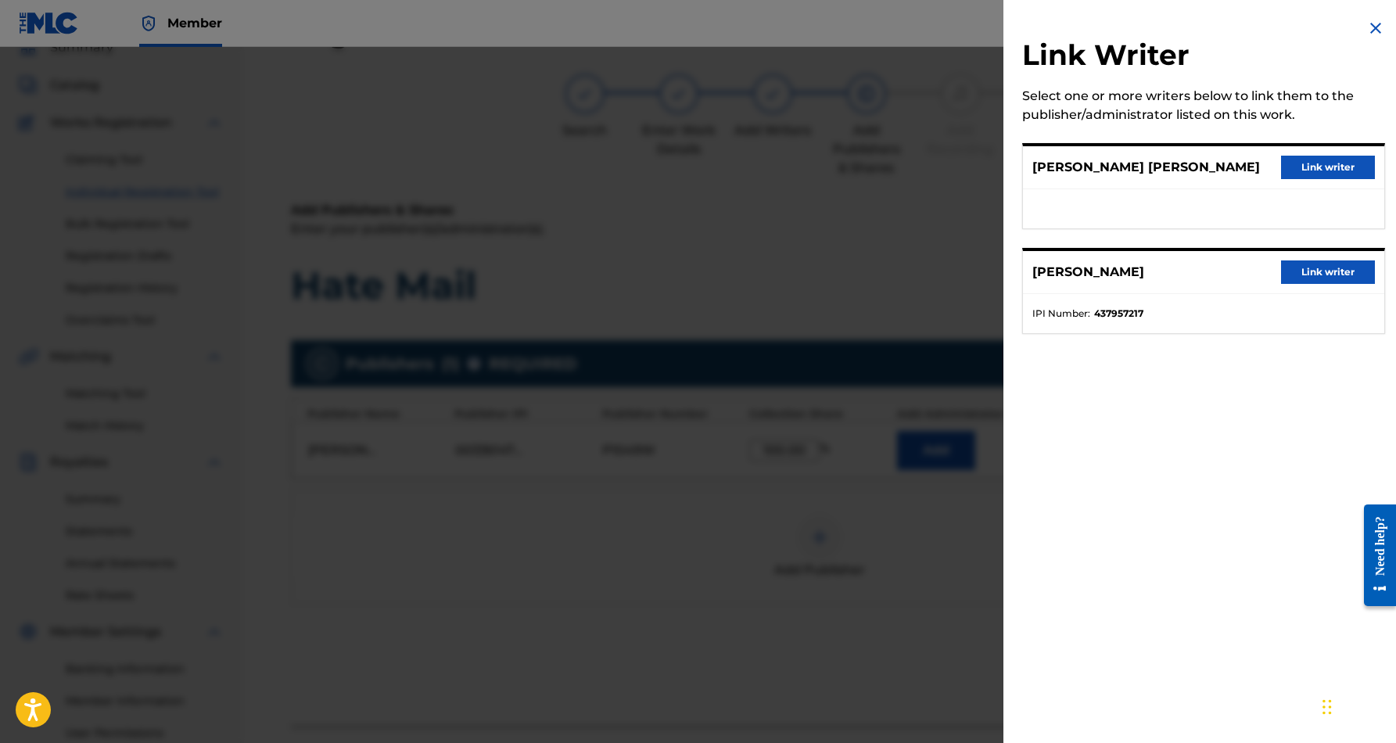
click at [1328, 165] on button "Link writer" at bounding box center [1328, 167] width 94 height 23
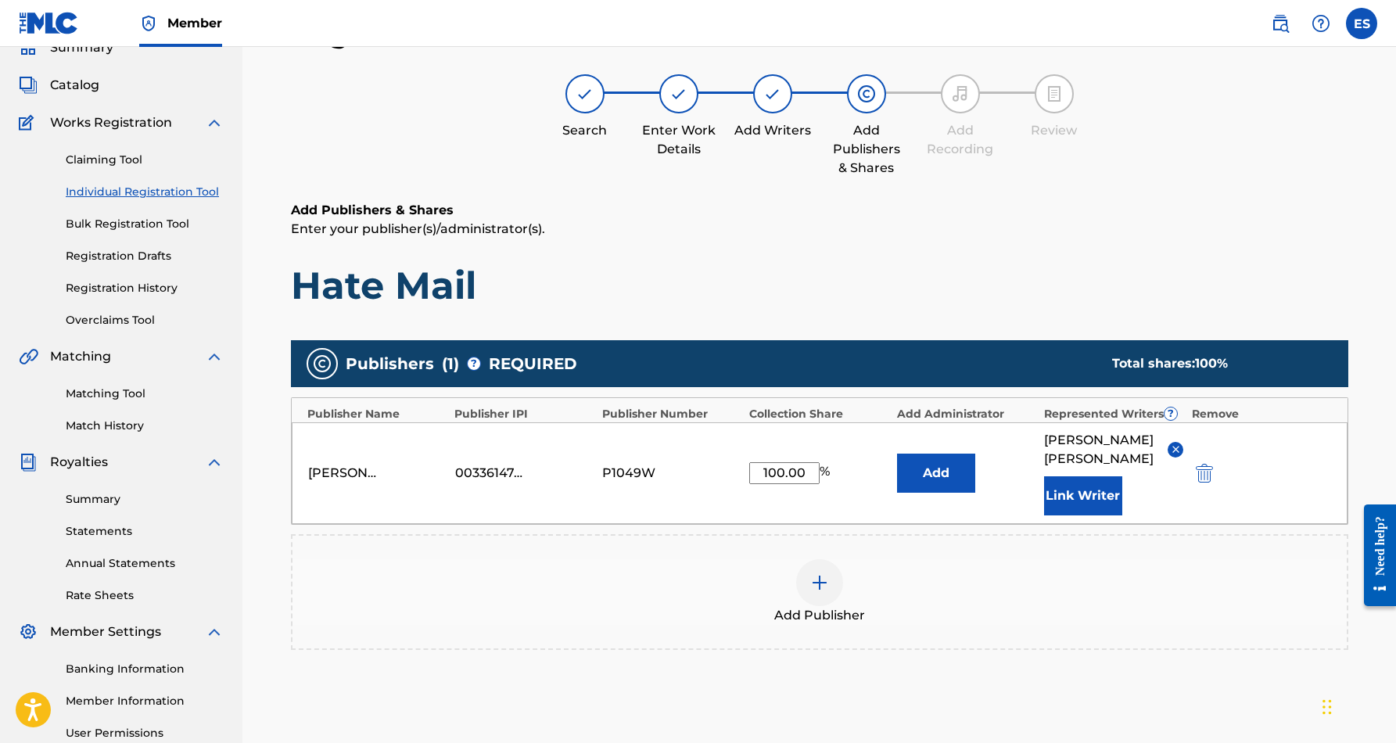
click at [1068, 494] on button "Link Writer" at bounding box center [1083, 495] width 78 height 39
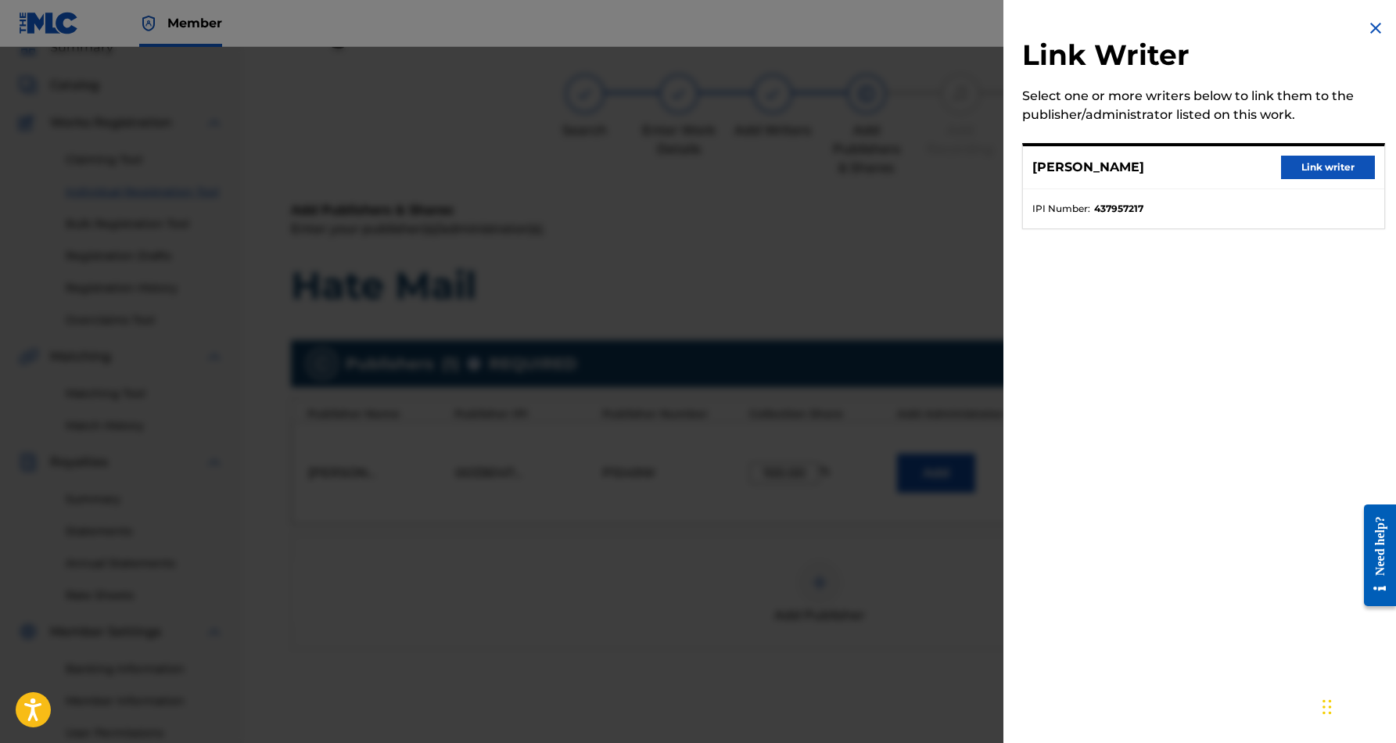
click at [1331, 164] on button "Link writer" at bounding box center [1328, 167] width 94 height 23
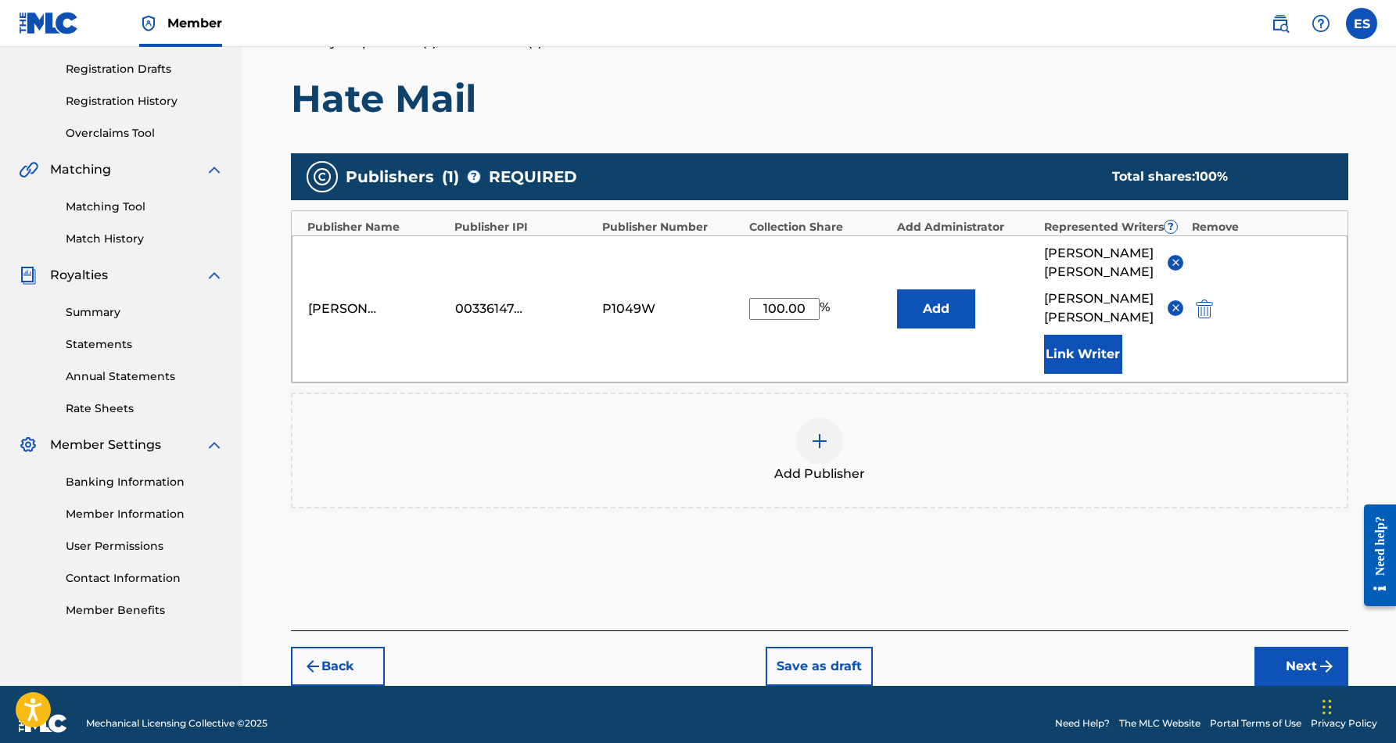
scroll to position [257, 0]
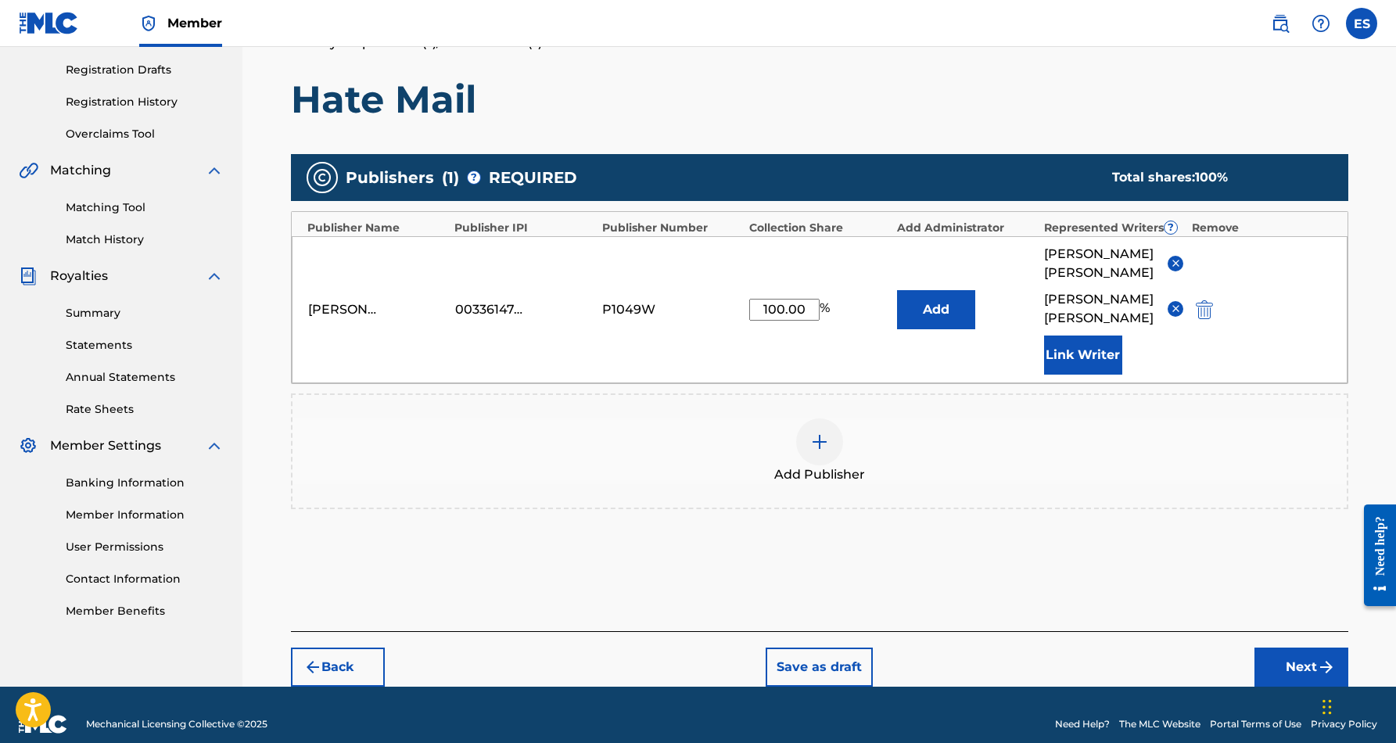
click at [1292, 648] on button "Next" at bounding box center [1302, 667] width 94 height 39
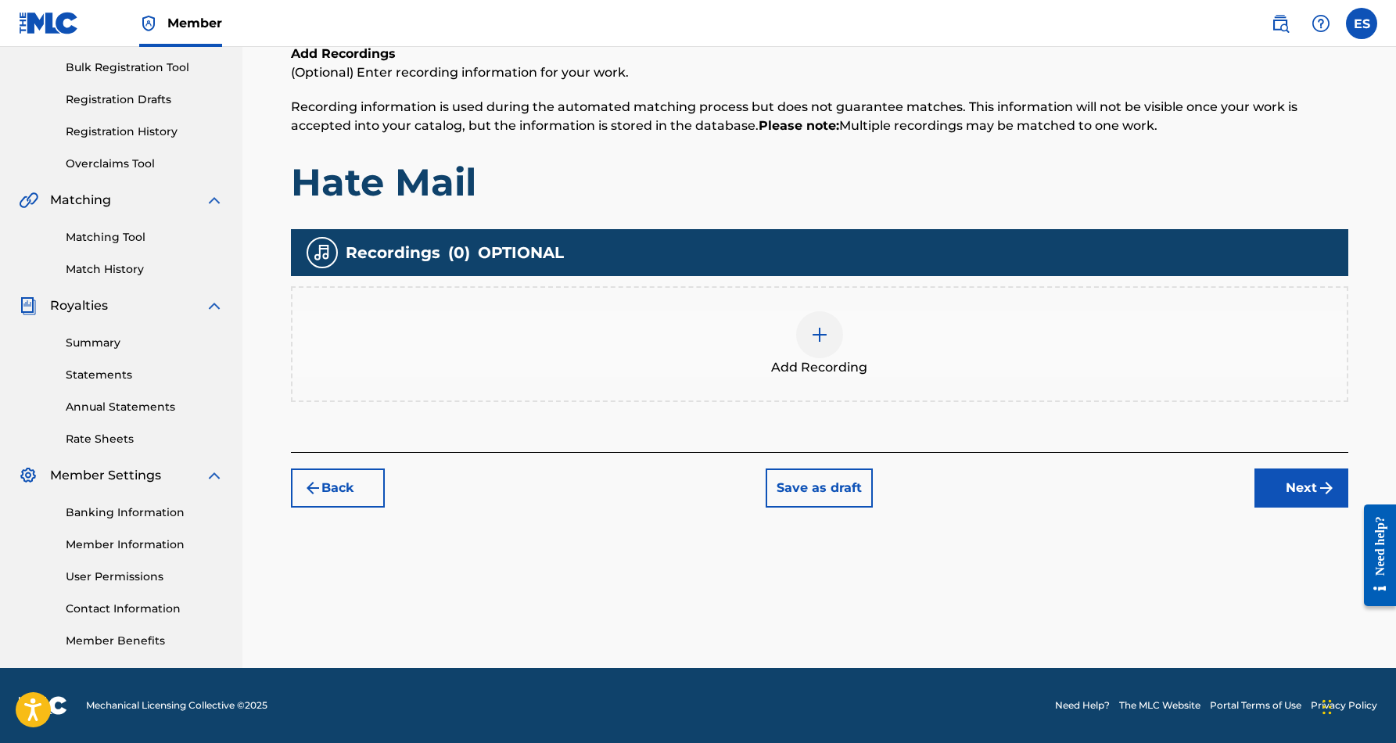
click at [819, 334] on img at bounding box center [819, 334] width 19 height 19
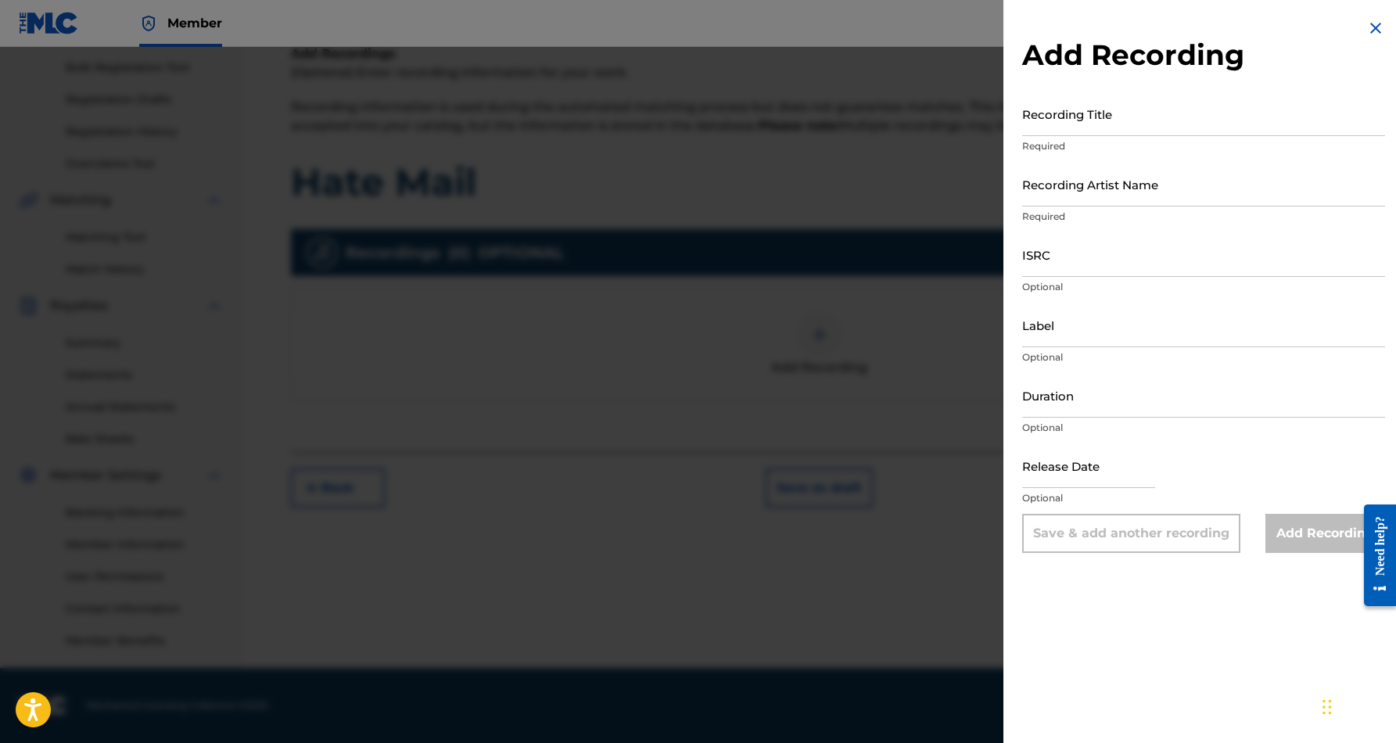
click at [1130, 119] on input "Recording Title" at bounding box center [1203, 114] width 363 height 45
paste input "Hate Mail"
type input "Hate Mail"
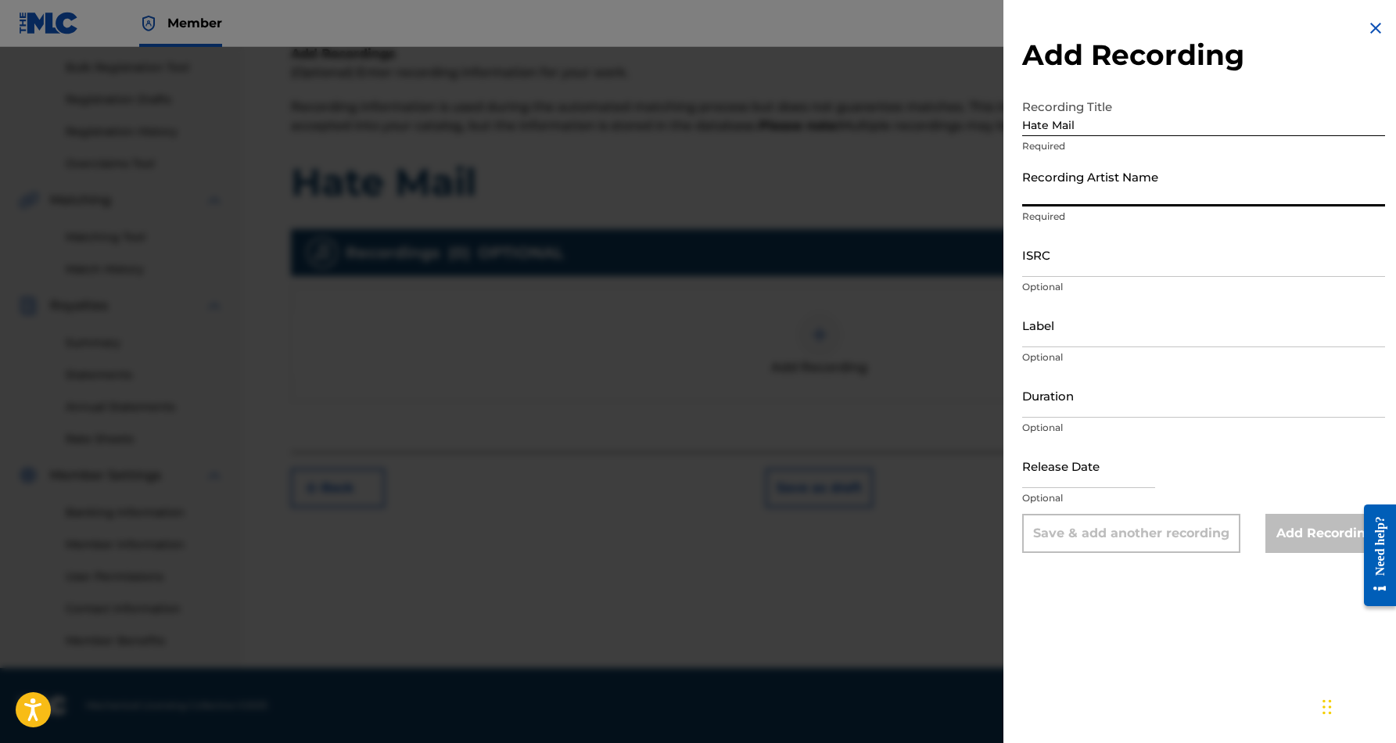
click at [1199, 185] on input "Recording Artist Name" at bounding box center [1203, 184] width 363 height 45
paste input "Ice Water & [PERSON_NAME] “[PERSON_NAME]” [PERSON_NAME]"
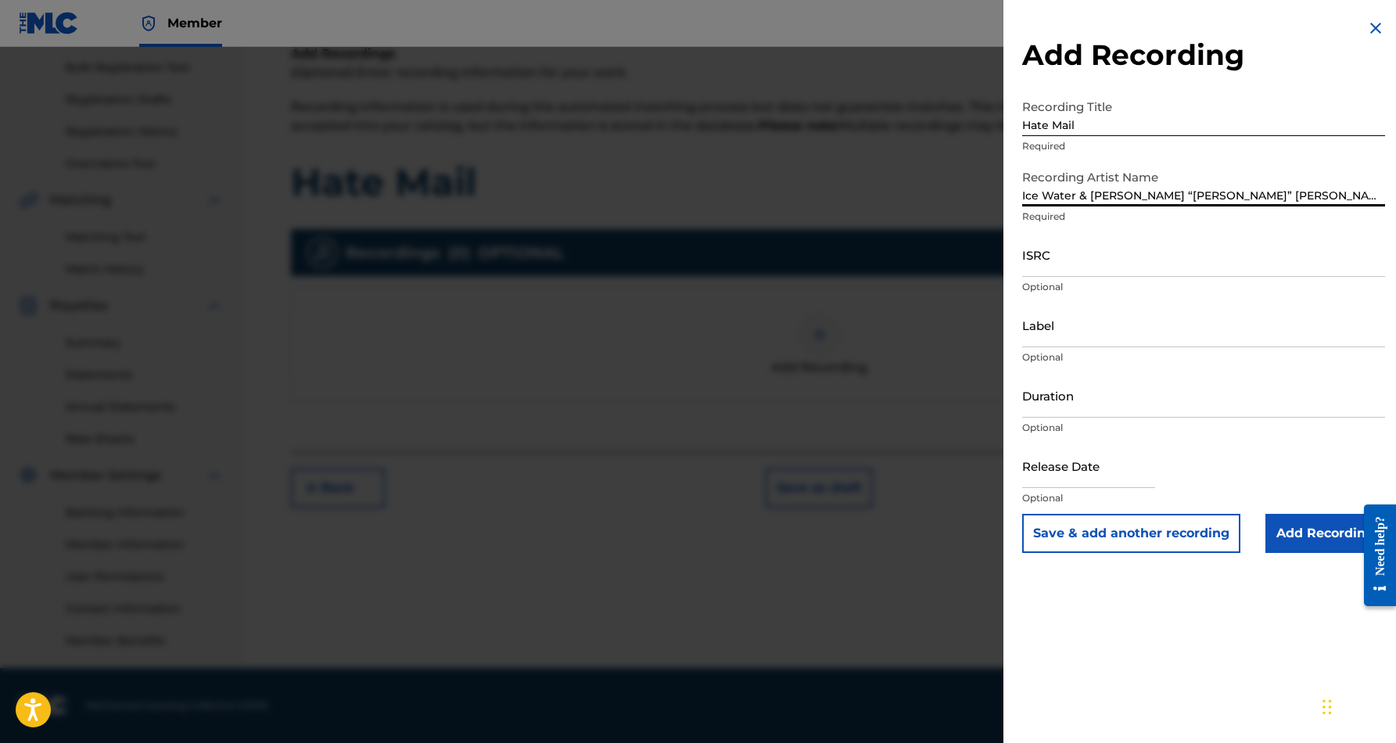
type input "Ice Water & [PERSON_NAME] “[PERSON_NAME]” [PERSON_NAME]"
click at [1087, 274] on input "ISRC" at bounding box center [1203, 254] width 363 height 45
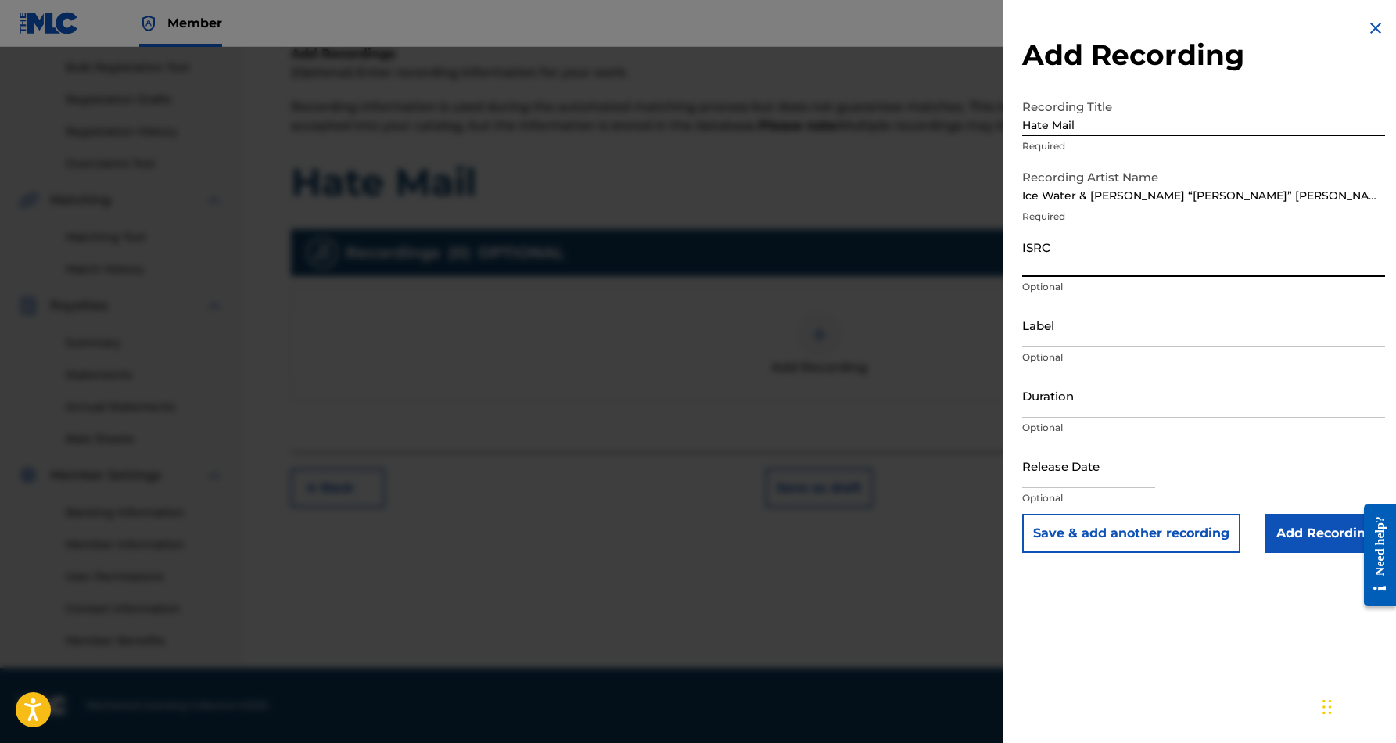
paste input "QZZ7L2530653"
type input "QZZ7L2530653"
click at [1123, 326] on input "Label" at bounding box center [1203, 325] width 363 height 45
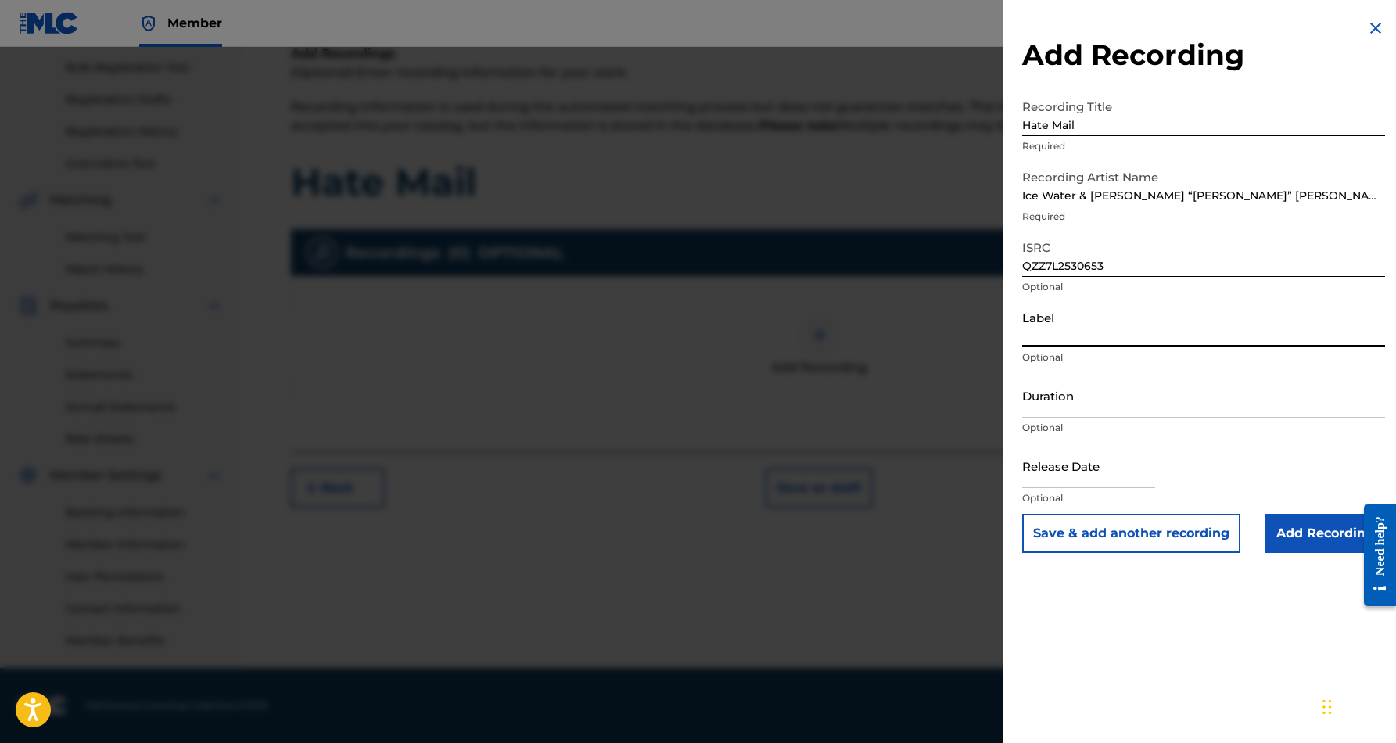
paste input "[PERSON_NAME] Beats Market Records"
type input "[PERSON_NAME] Beats Market Records"
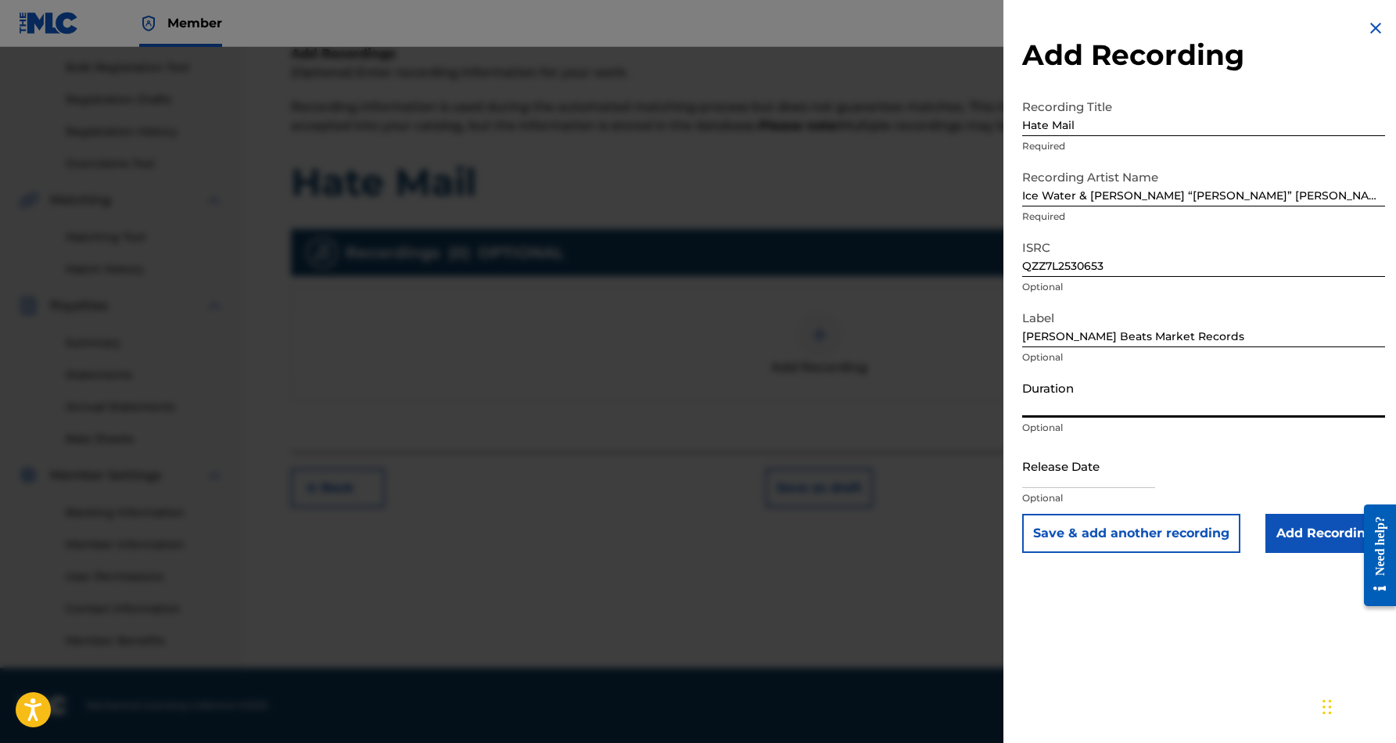
click at [1133, 399] on input "Duration" at bounding box center [1203, 395] width 363 height 45
type input "05:32"
click at [1119, 473] on input "text" at bounding box center [1088, 466] width 133 height 45
select select "7"
select select "2025"
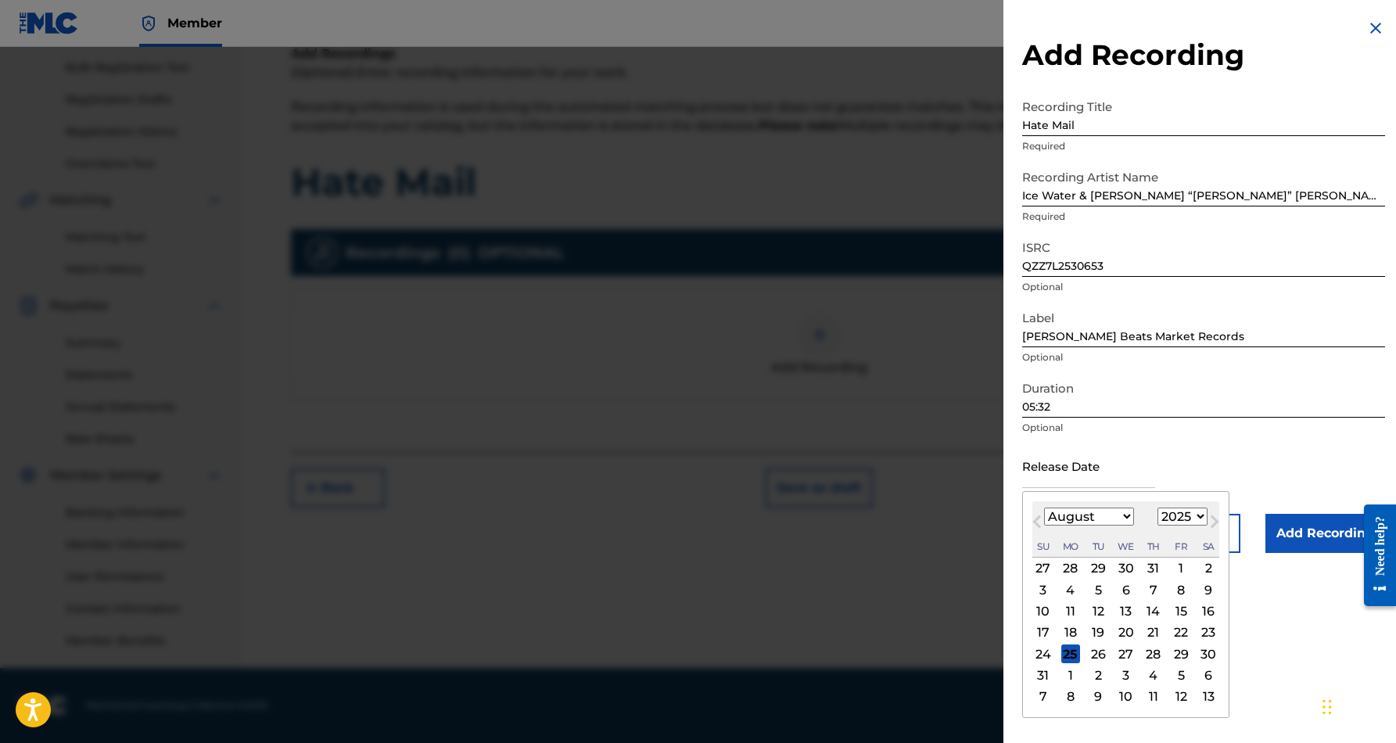
click at [1069, 658] on div "25" at bounding box center [1071, 654] width 19 height 19
type input "[DATE]"
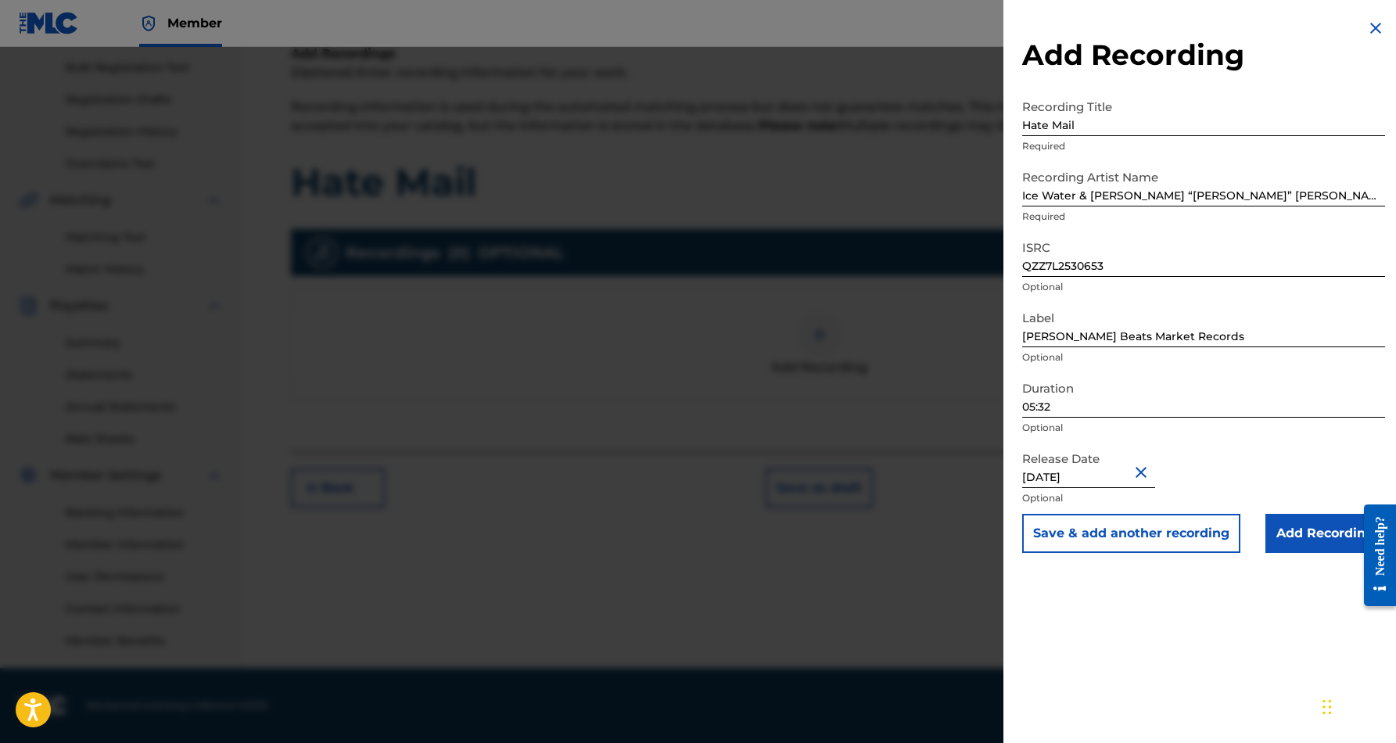
click at [1068, 657] on div "Add Recording Recording Title Hate Mail Required Recording Artist Name Ice Wate…" at bounding box center [1204, 371] width 401 height 743
click at [1294, 528] on input "Add Recording" at bounding box center [1326, 533] width 120 height 39
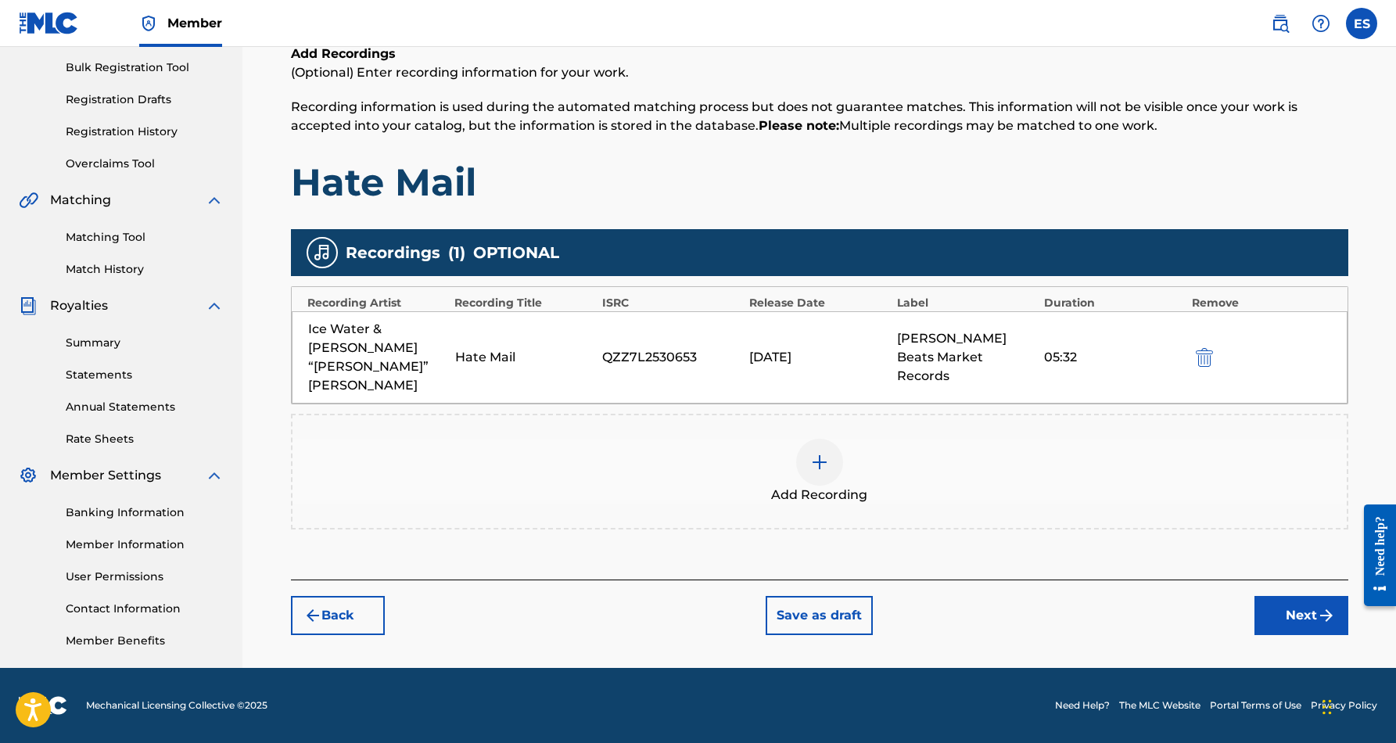
click at [1289, 596] on button "Next" at bounding box center [1302, 615] width 94 height 39
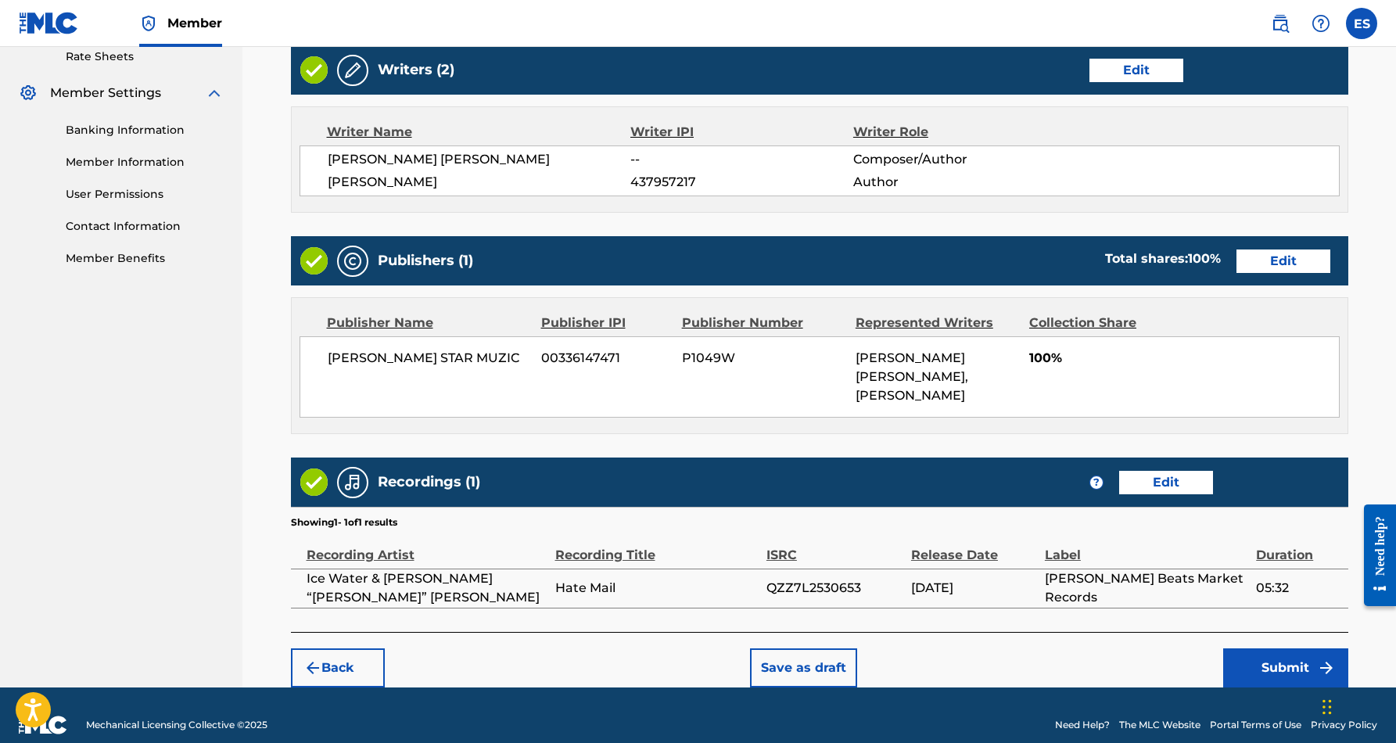
scroll to position [609, 0]
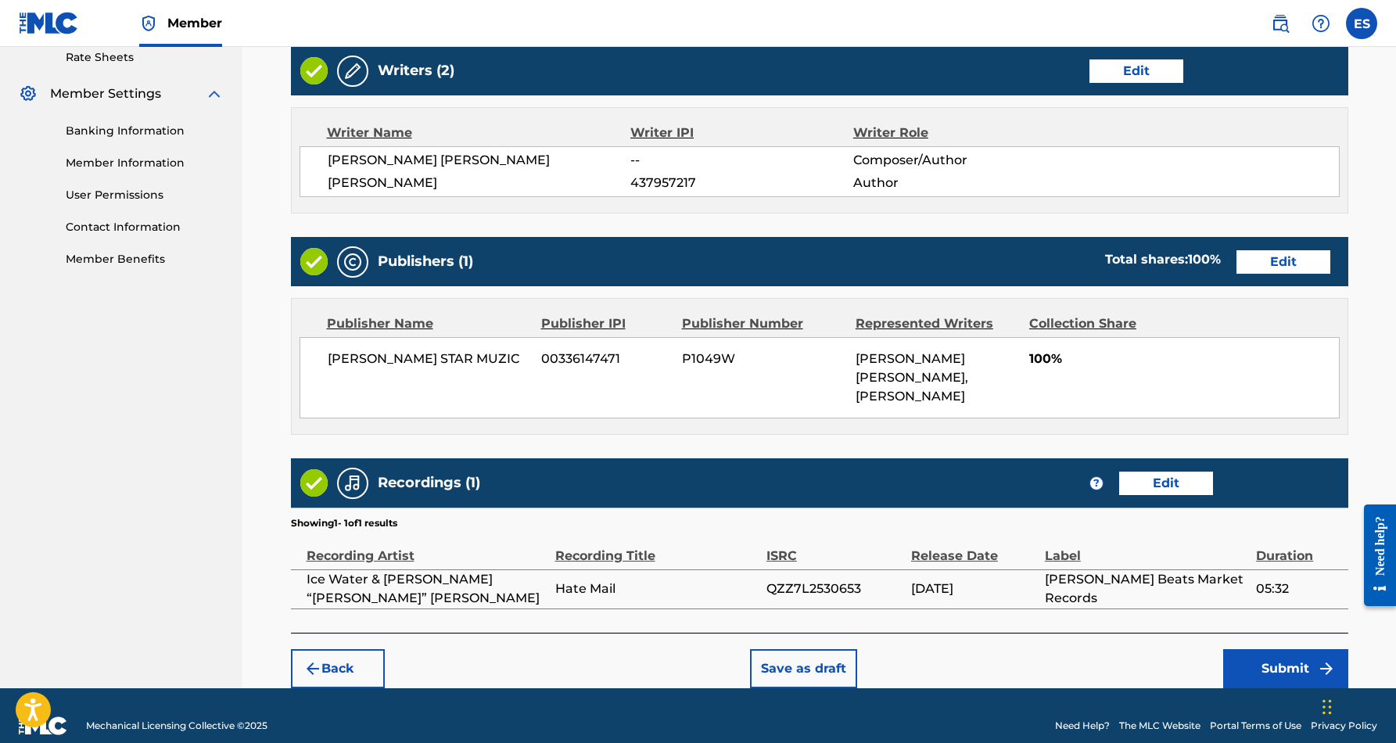
click at [1269, 649] on button "Submit" at bounding box center [1285, 668] width 125 height 39
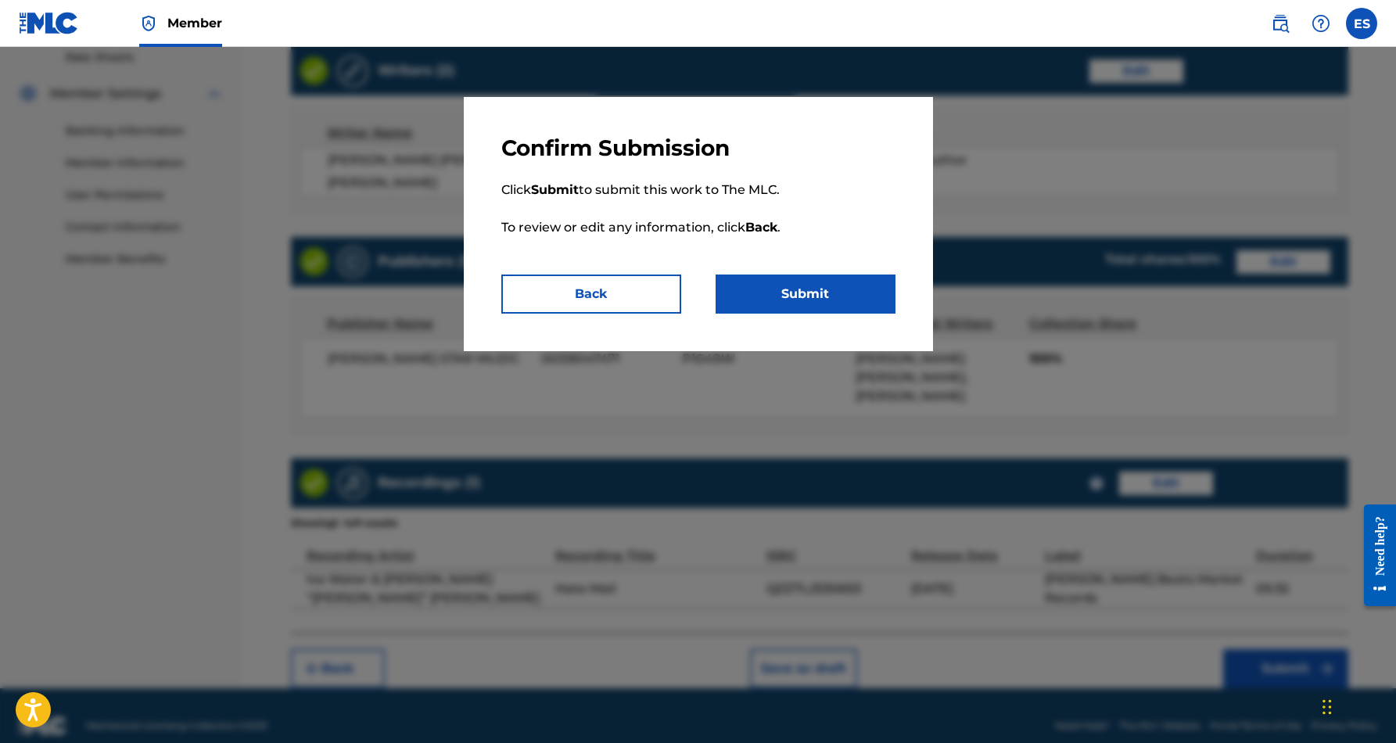
click at [815, 293] on button "Submit" at bounding box center [806, 294] width 180 height 39
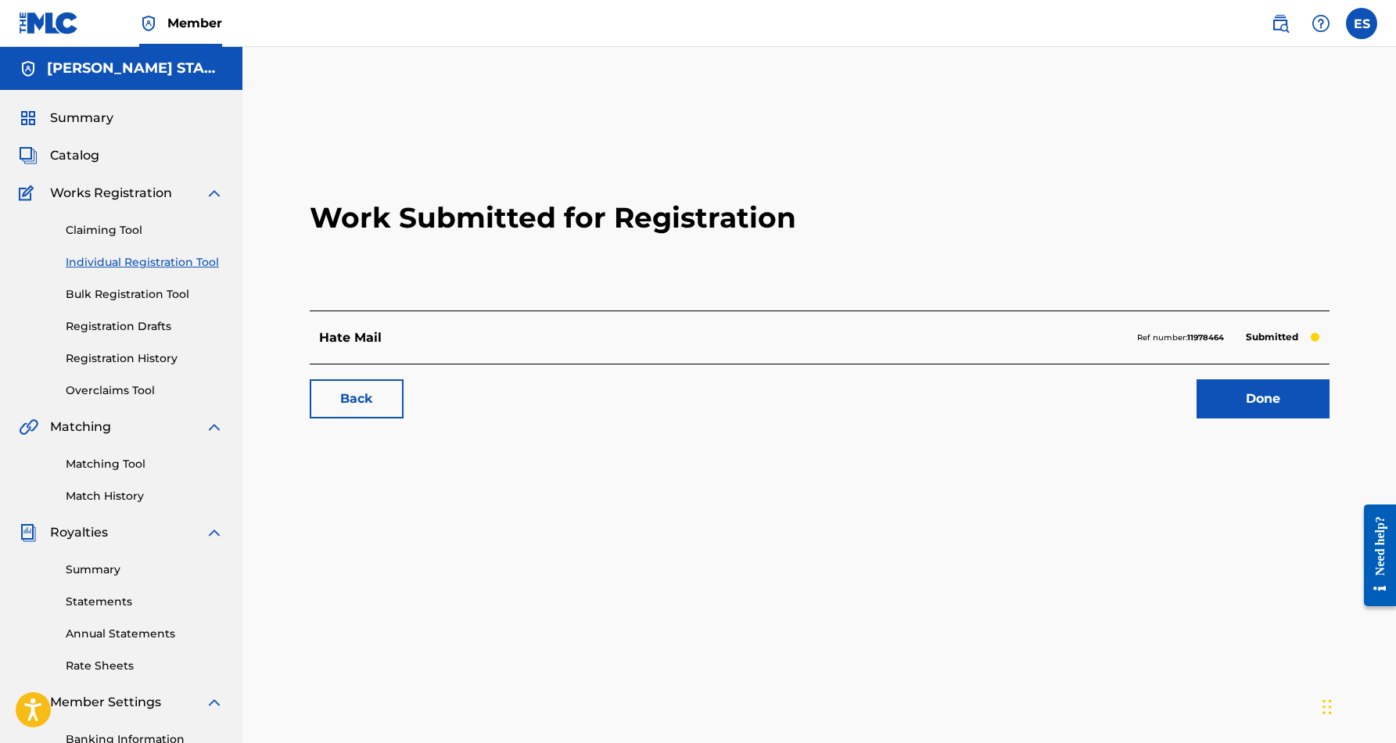
click at [1362, 21] on label at bounding box center [1361, 23] width 31 height 31
click at [1362, 23] on input "ES [PERSON_NAME] [EMAIL_ADDRESS][DOMAIN_NAME] Notification Preferences Profile …" at bounding box center [1362, 23] width 0 height 0
click at [1213, 221] on p "Log out" at bounding box center [1210, 221] width 37 height 14
click at [1362, 23] on input "ES [PERSON_NAME] [EMAIL_ADDRESS][DOMAIN_NAME] Notification Preferences Profile …" at bounding box center [1362, 23] width 0 height 0
